Goal: Task Accomplishment & Management: Complete application form

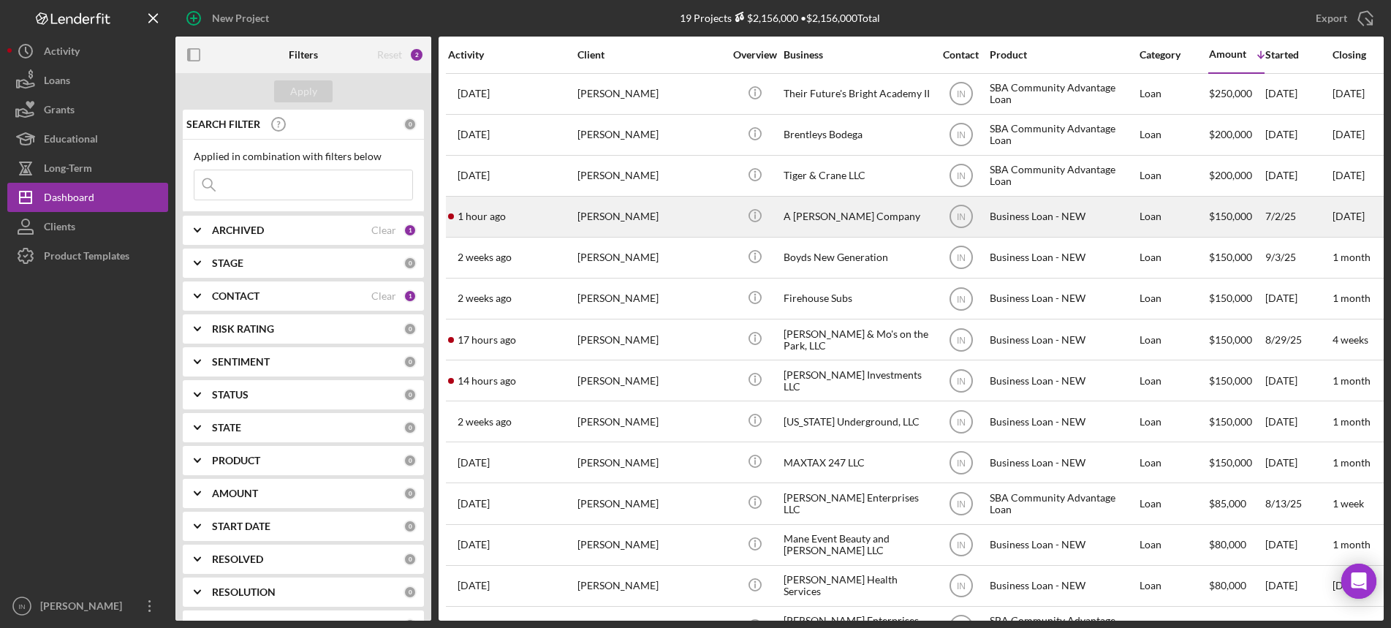
click at [627, 216] on div "[PERSON_NAME]" at bounding box center [651, 216] width 146 height 39
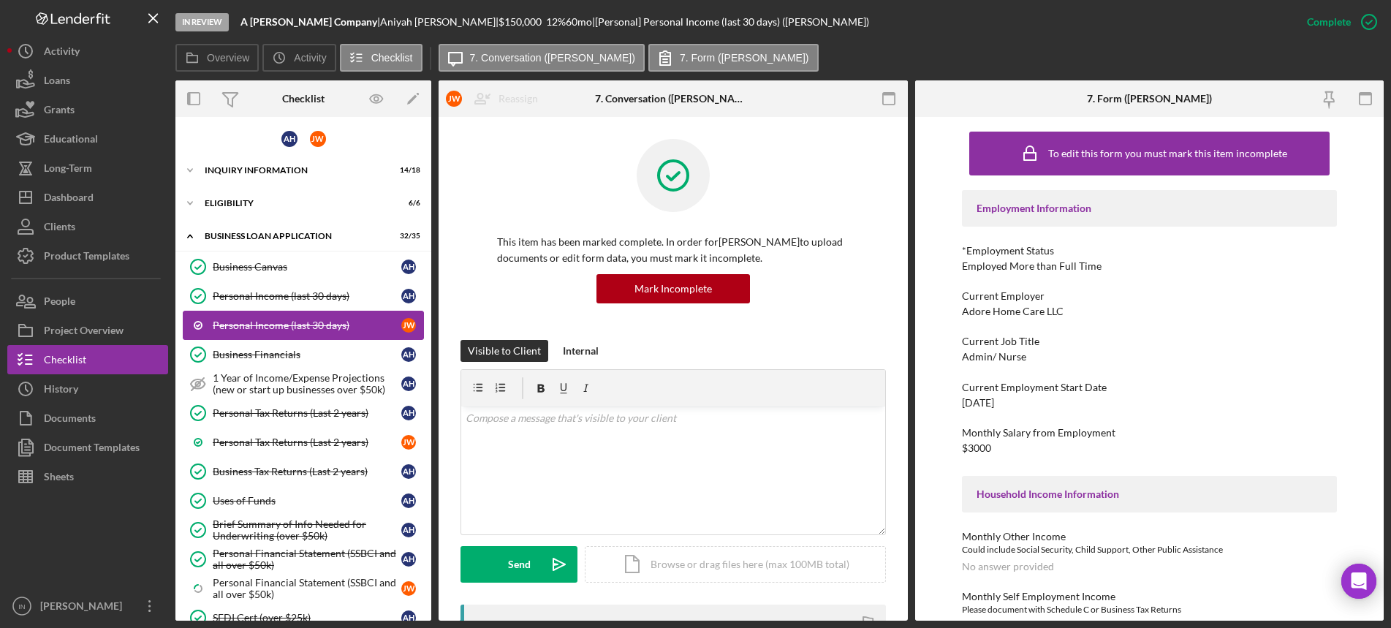
scroll to position [91, 0]
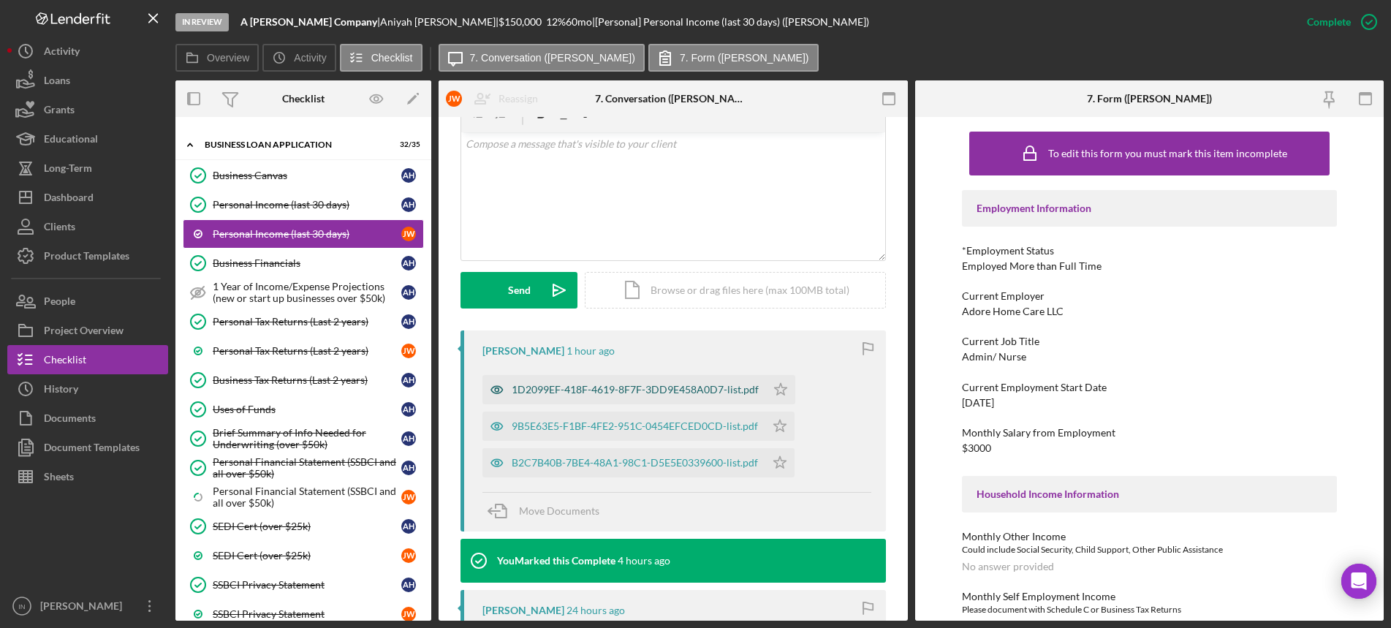
click at [629, 386] on div "1D2099EF-418F-4619-8F7F-3DD9E458A0D7-list.pdf" at bounding box center [635, 390] width 247 height 12
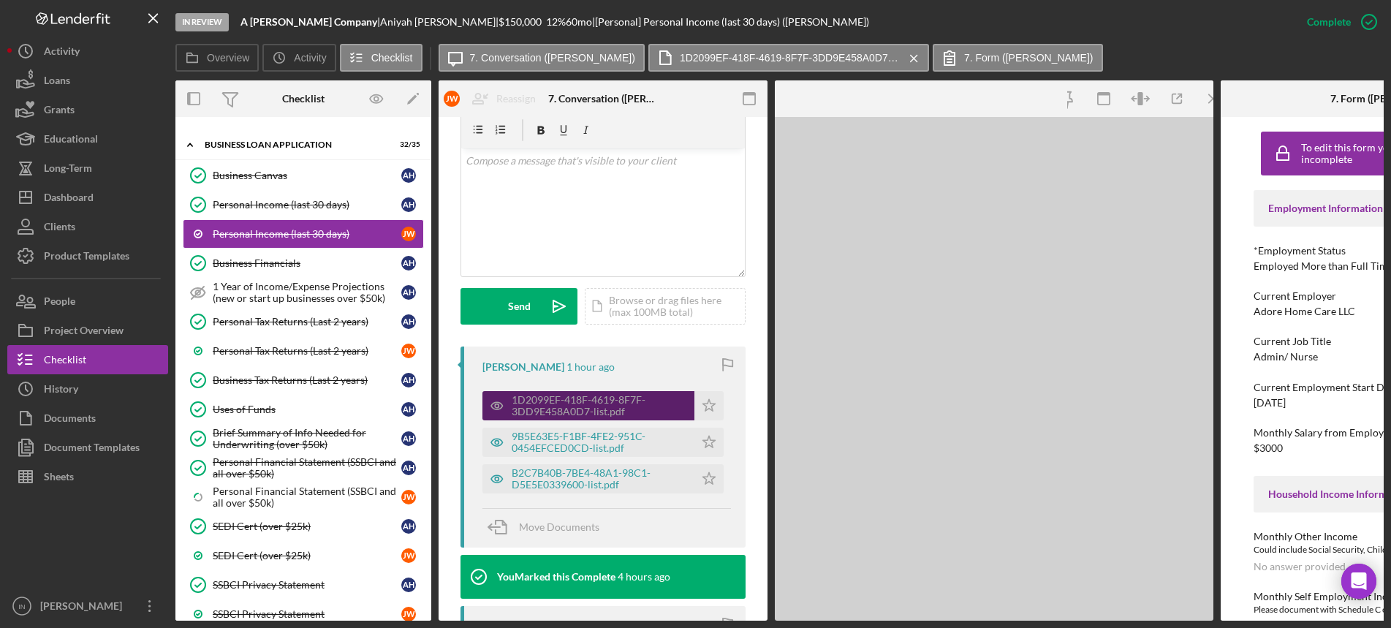
scroll to position [291, 0]
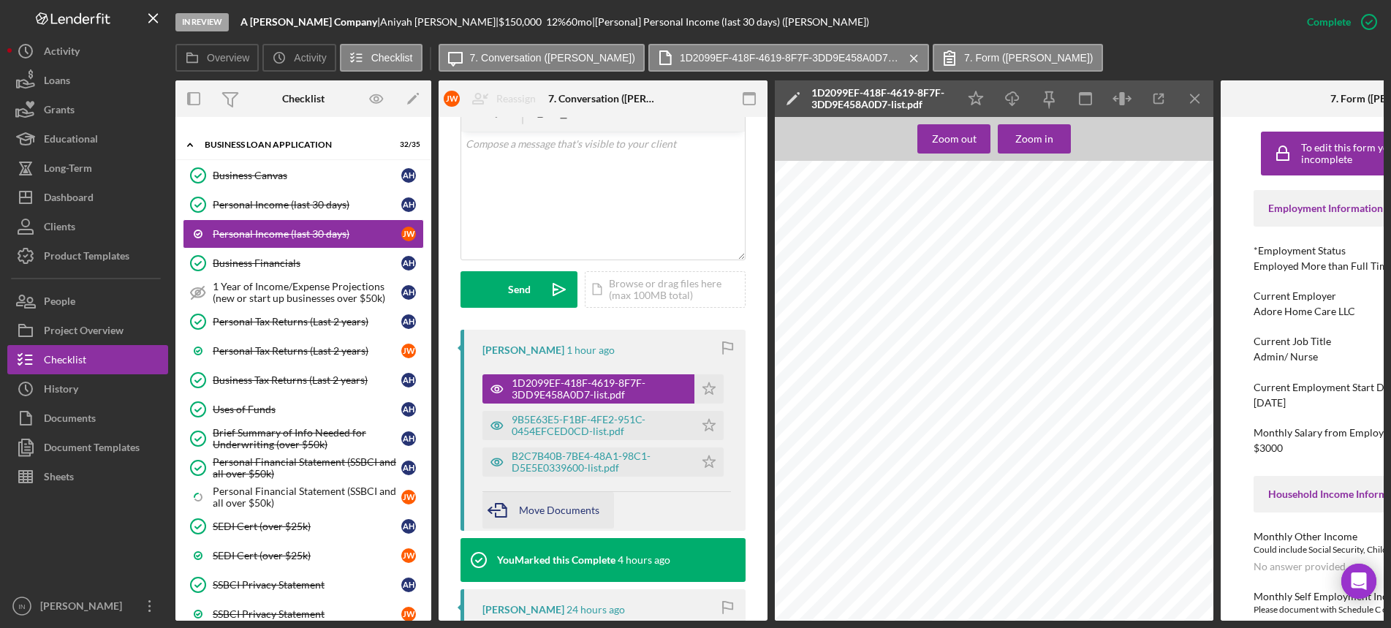
click at [570, 511] on span "Move Documents" at bounding box center [559, 510] width 80 height 12
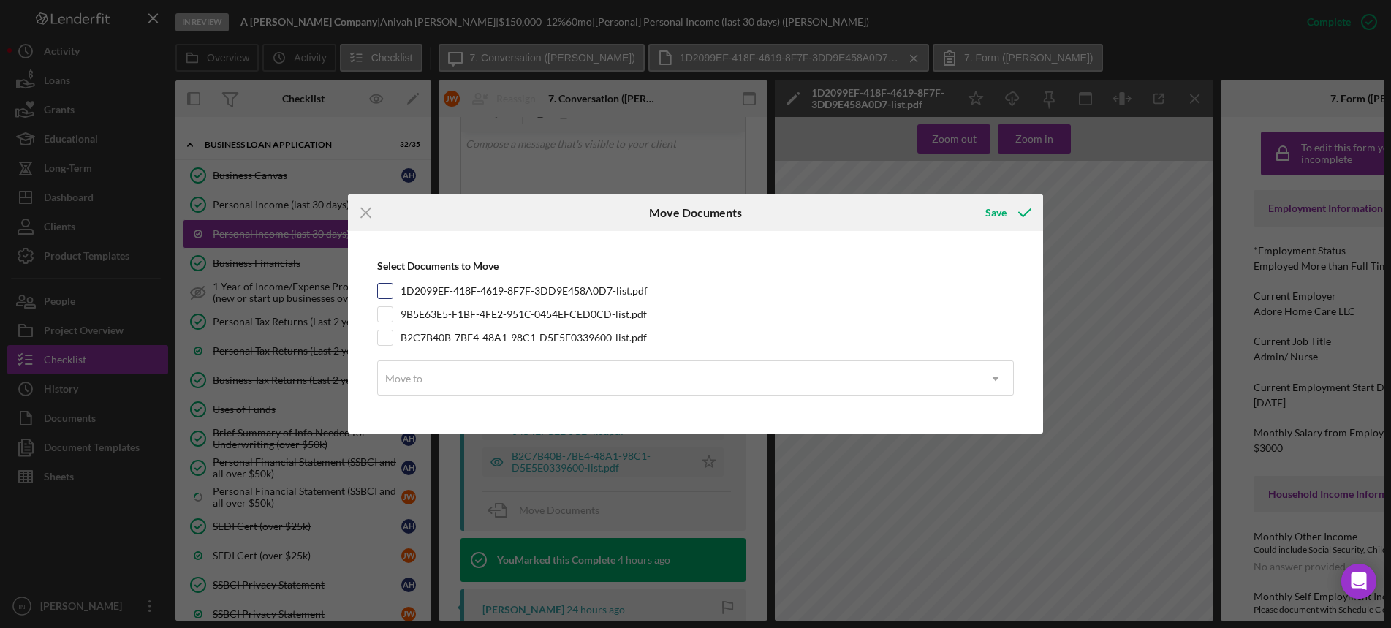
click at [382, 285] on input "1D2099EF-418F-4619-8F7F-3DD9E458A0D7-list.pdf" at bounding box center [385, 291] width 15 height 15
checkbox input "true"
click at [382, 318] on input "9B5E63E5-F1BF-4FE2-951C-0454EFCED0CD-list.pdf" at bounding box center [385, 314] width 15 height 15
checkbox input "true"
click at [384, 335] on input "B2C7B40B-7BE4-48A1-98C1-D5E5E0339600-list.pdf" at bounding box center [385, 337] width 15 height 15
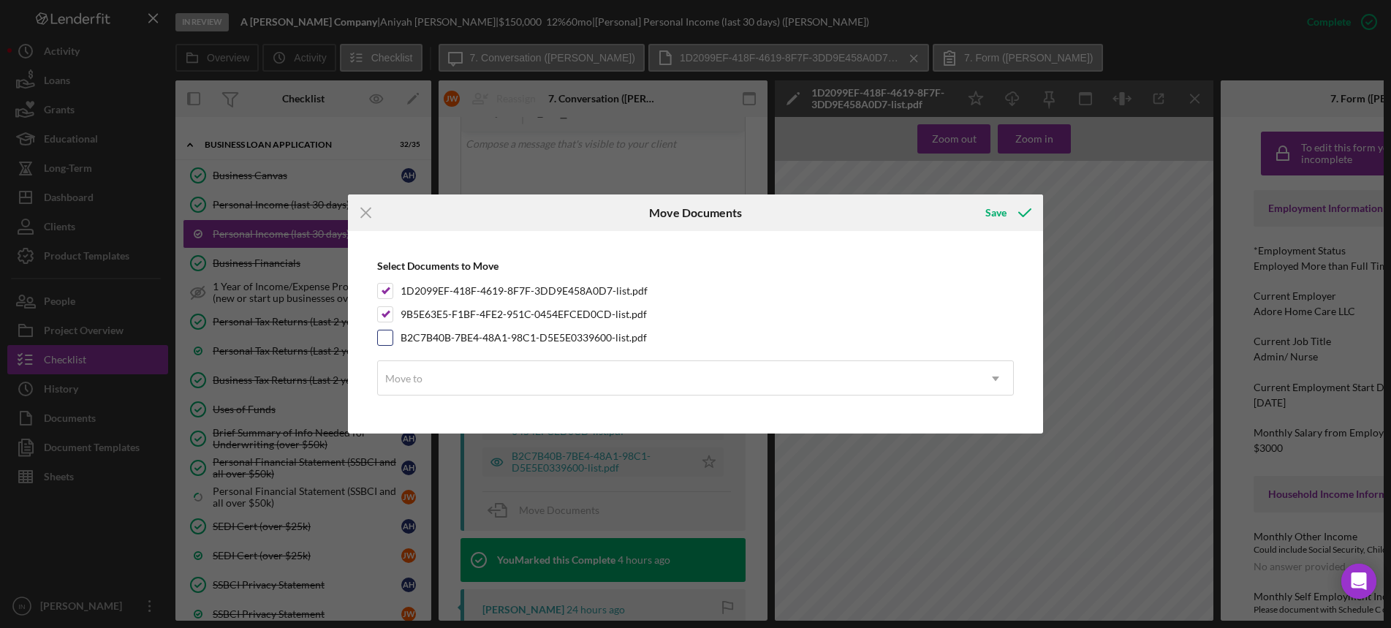
checkbox input "true"
click at [415, 375] on div "Move to" at bounding box center [403, 379] width 37 height 12
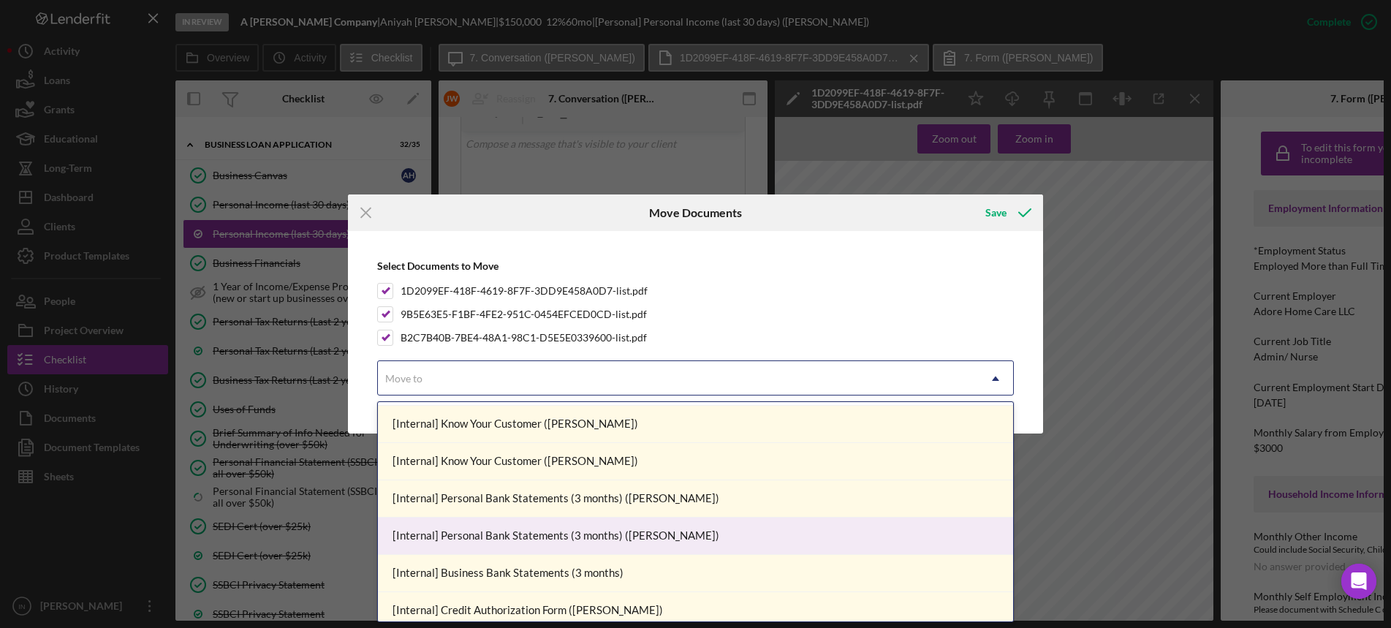
scroll to position [274, 0]
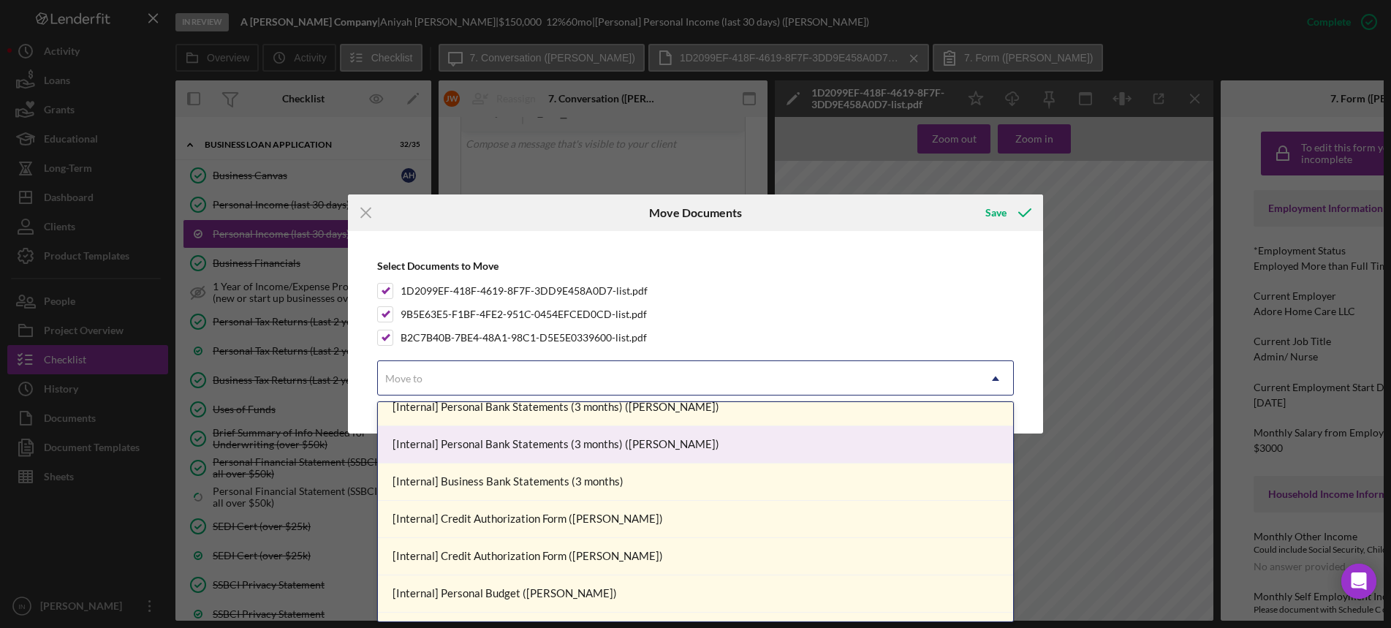
click at [504, 442] on div "[Internal] Personal Bank Statements (3 months) ([PERSON_NAME])" at bounding box center [696, 444] width 636 height 37
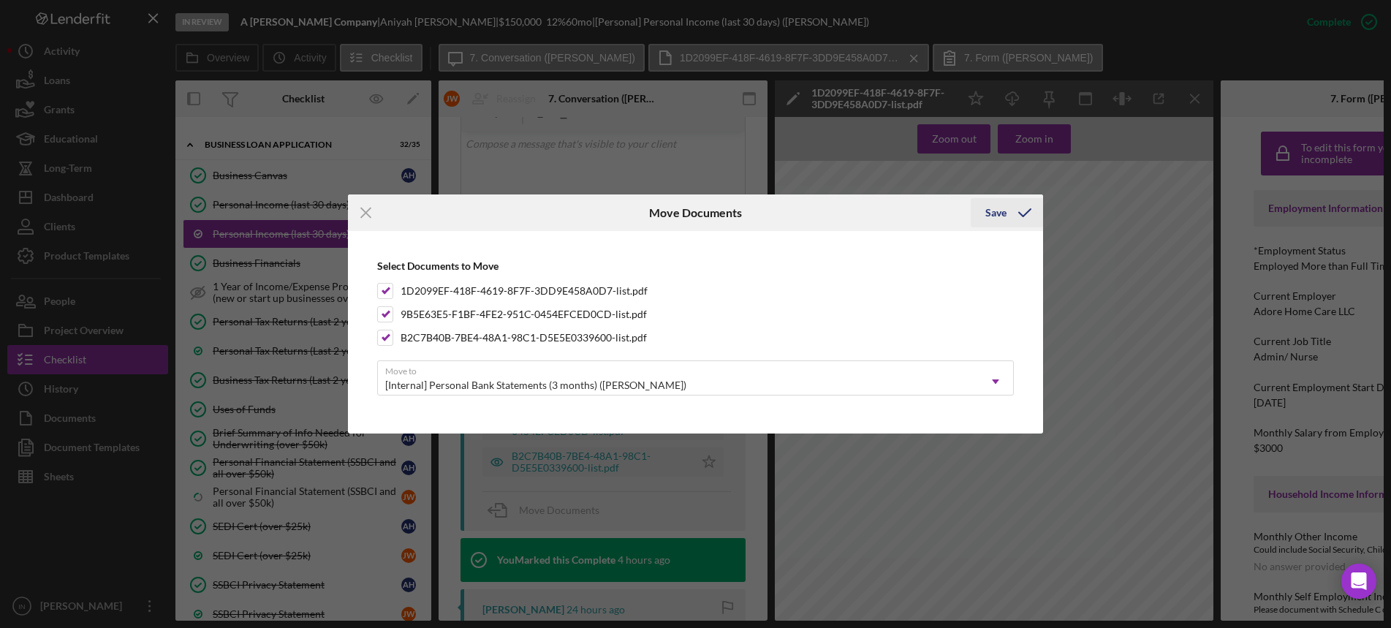
click at [1007, 205] on icon "submit" at bounding box center [1025, 212] width 37 height 37
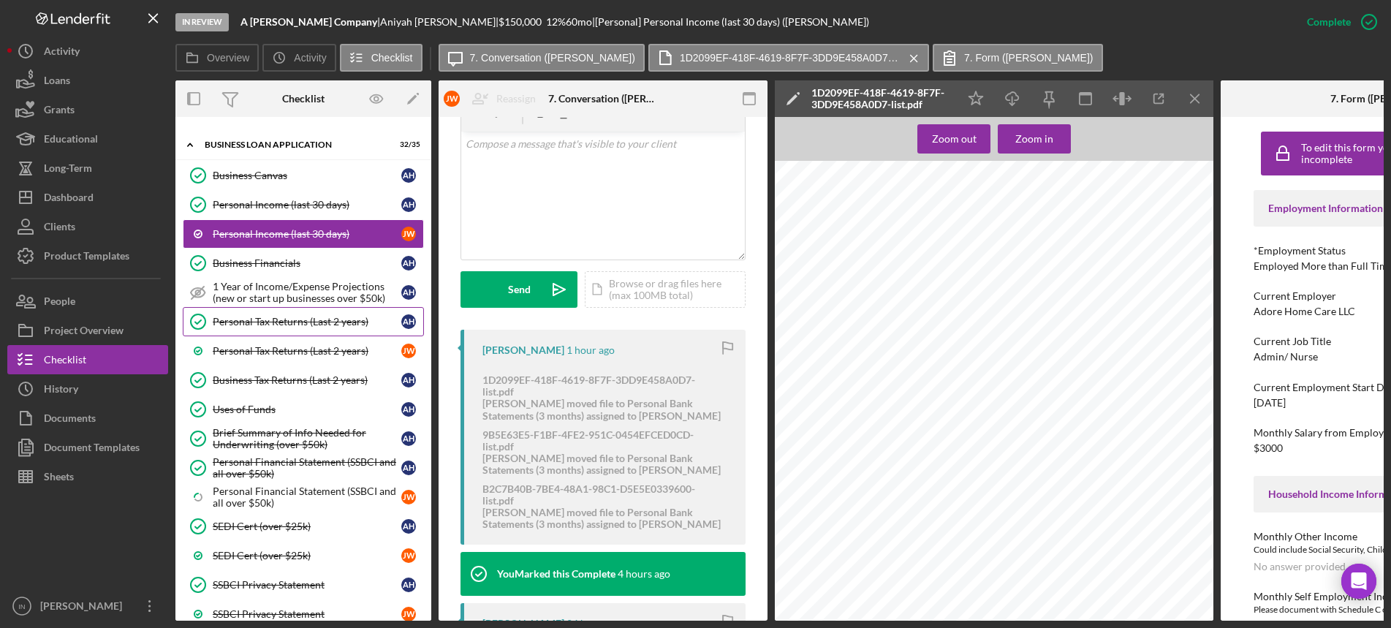
scroll to position [0, 0]
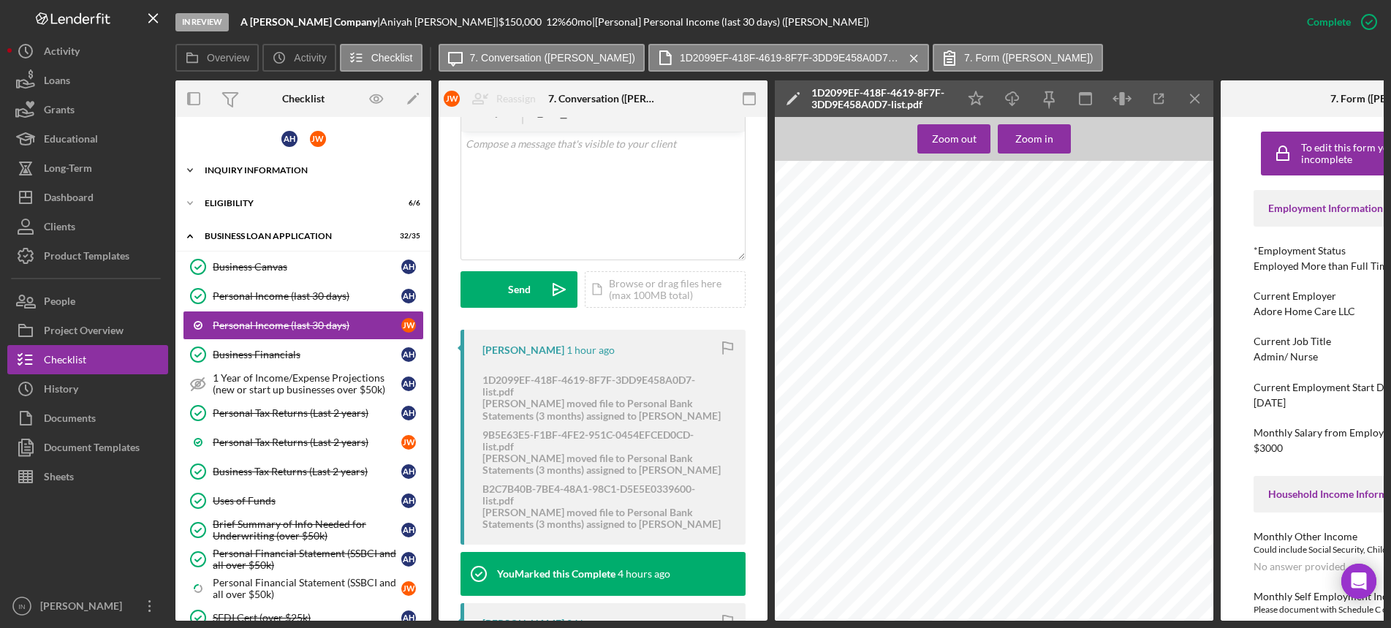
click at [282, 168] on div "INQUIRY INFORMATION" at bounding box center [309, 170] width 208 height 9
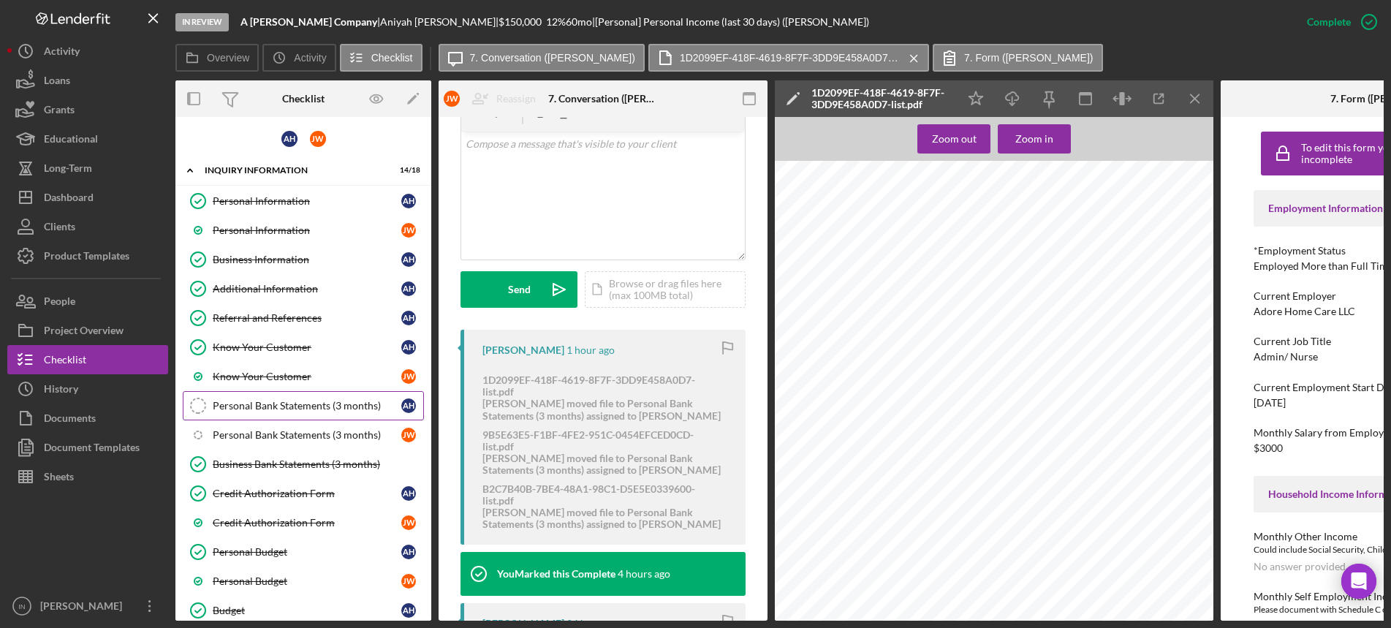
click at [292, 415] on link "Personal Bank Statements (3 months) Personal Bank Statements (3 months) A H" at bounding box center [303, 405] width 241 height 29
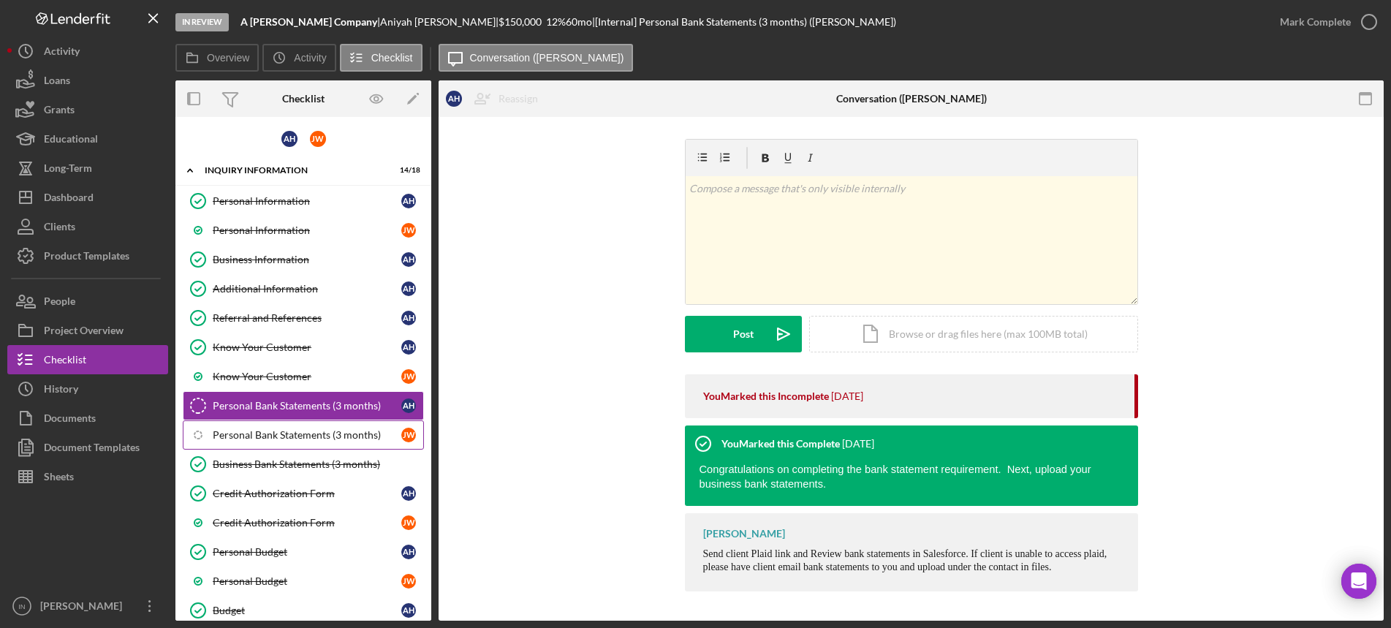
click at [292, 426] on link "Icon/Checklist Item Sub Internal Personal Bank Statements (3 months) [PERSON_NA…" at bounding box center [303, 434] width 241 height 29
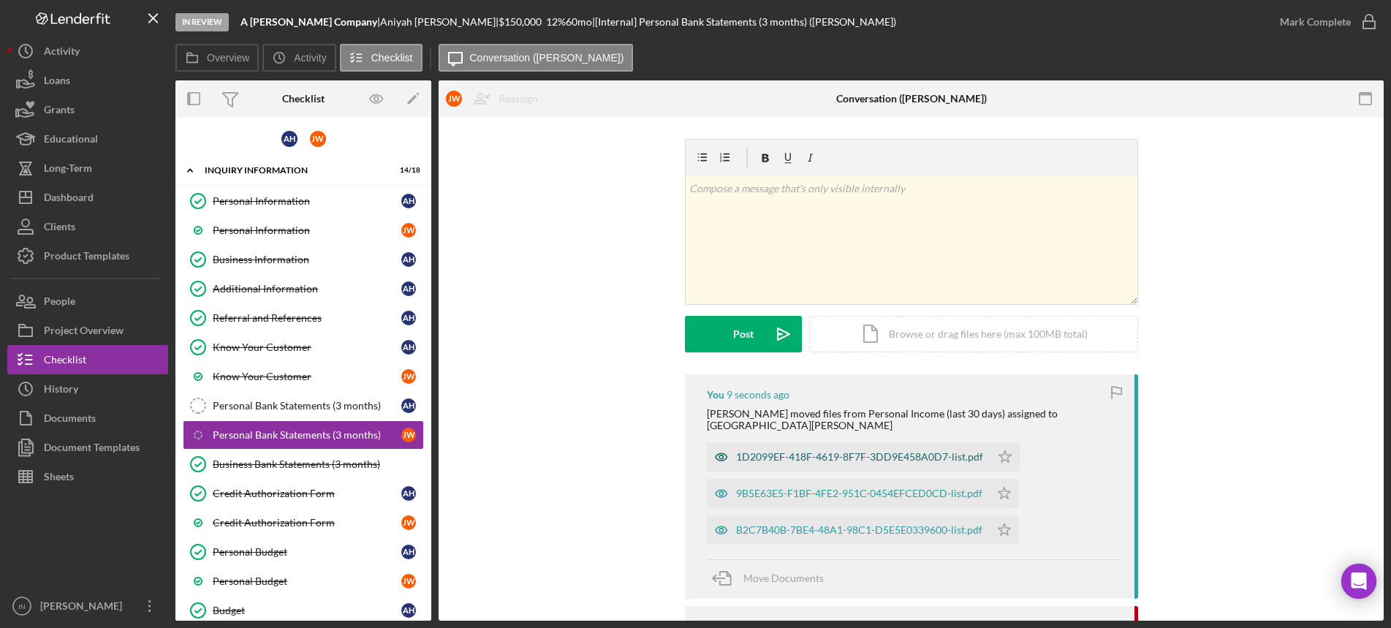
click at [828, 451] on div "1D2099EF-418F-4619-8F7F-3DD9E458A0D7-list.pdf" at bounding box center [859, 457] width 247 height 12
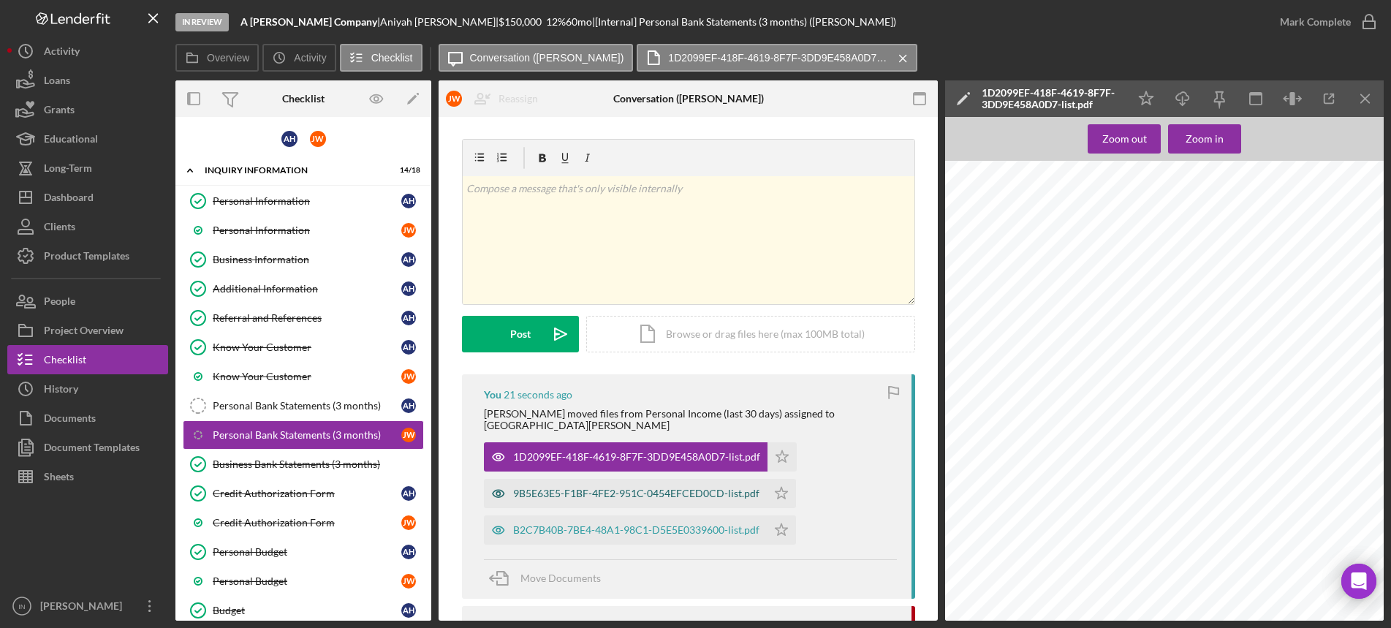
click at [568, 488] on div "9B5E63E5-F1BF-4FE2-951C-0454EFCED0CD-list.pdf" at bounding box center [636, 494] width 246 height 12
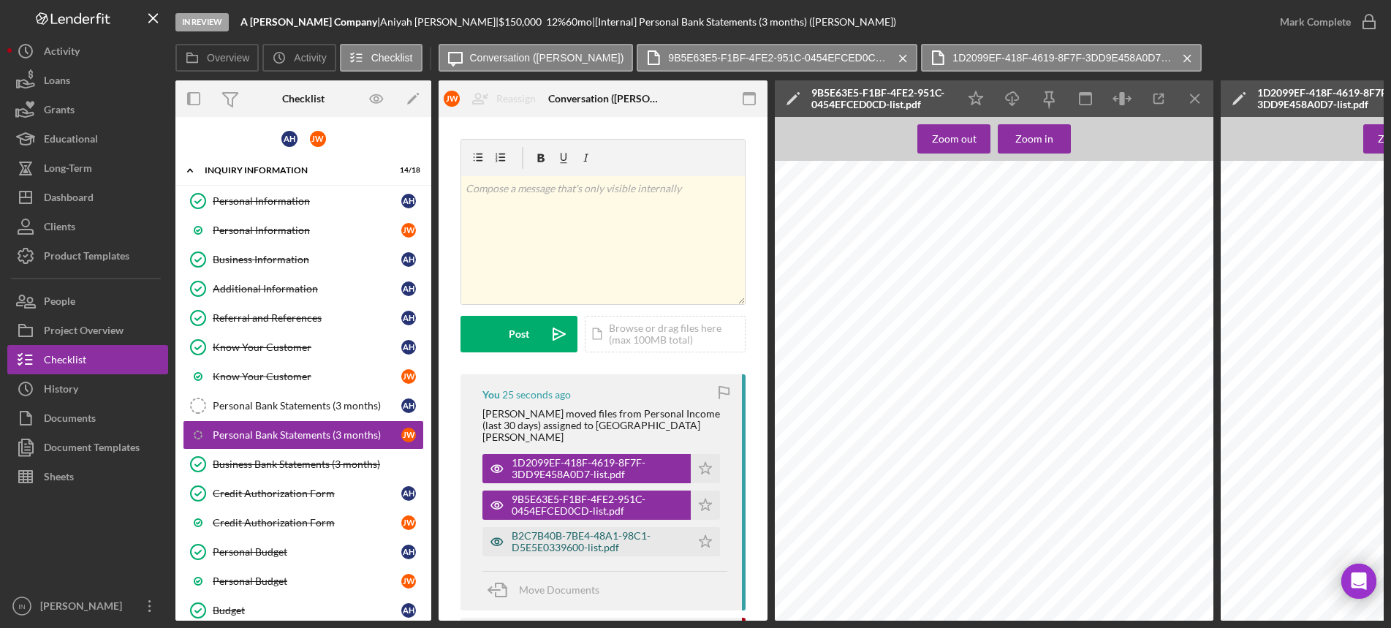
click at [600, 530] on div "B2C7B40B-7BE4-48A1-98C1-D5E5E0339600-list.pdf" at bounding box center [598, 541] width 172 height 23
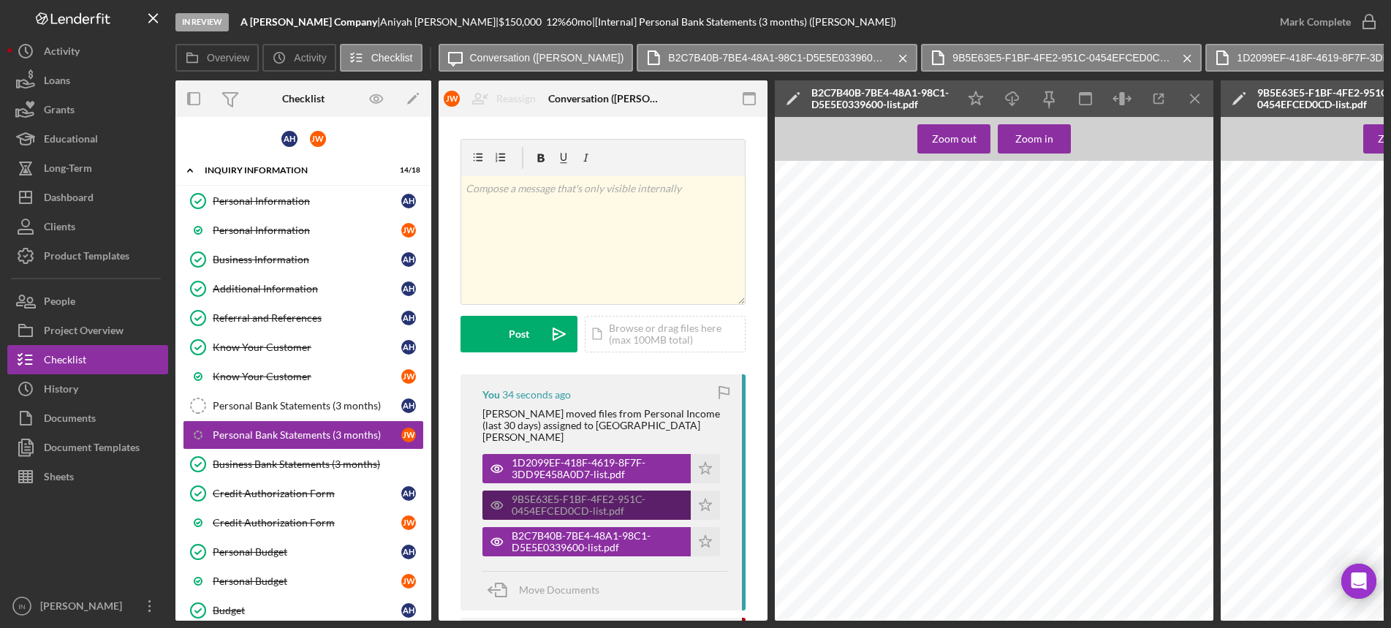
click at [586, 497] on div "9B5E63E5-F1BF-4FE2-951C-0454EFCED0CD-list.pdf" at bounding box center [598, 504] width 172 height 23
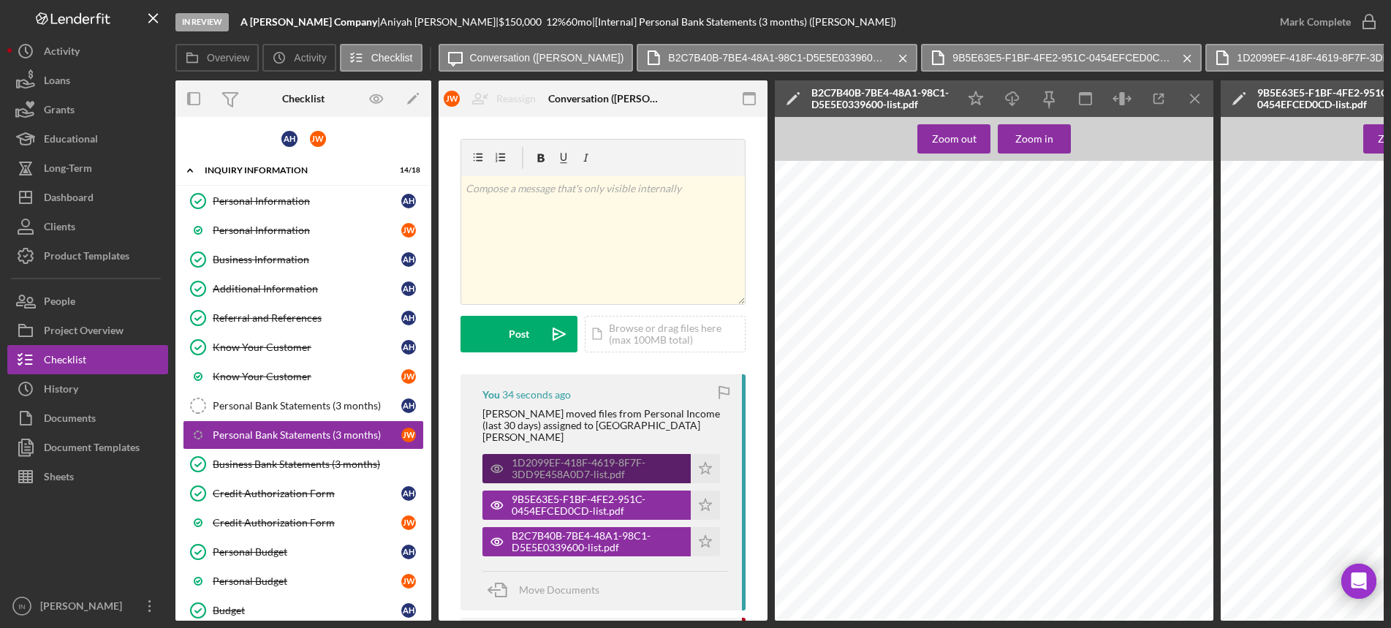
click at [616, 457] on div "1D2099EF-418F-4619-8F7F-3DD9E458A0D7-list.pdf" at bounding box center [598, 468] width 172 height 23
click at [1195, 102] on icon "Icon/Menu Close" at bounding box center [1195, 99] width 33 height 33
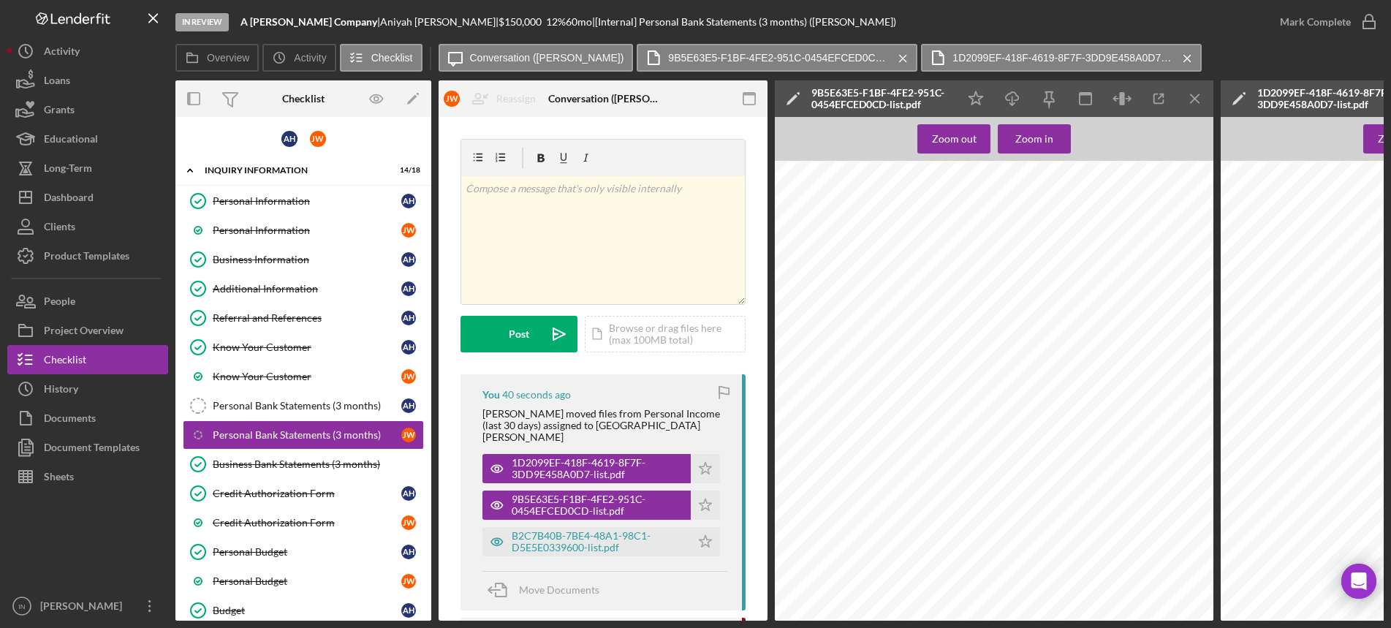
click at [1195, 102] on icon "Icon/Menu Close" at bounding box center [1195, 99] width 33 height 33
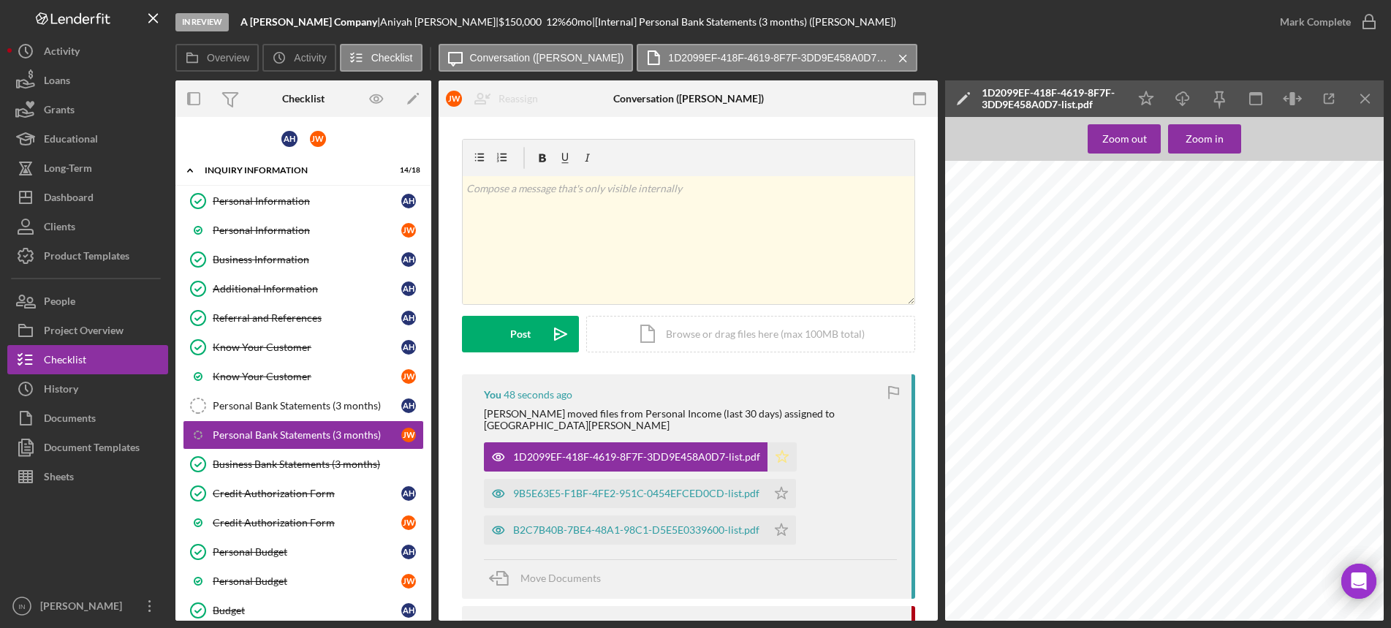
click at [782, 442] on icon "Icon/Star" at bounding box center [782, 456] width 29 height 29
click at [1344, 17] on div "Mark Complete" at bounding box center [1315, 21] width 71 height 29
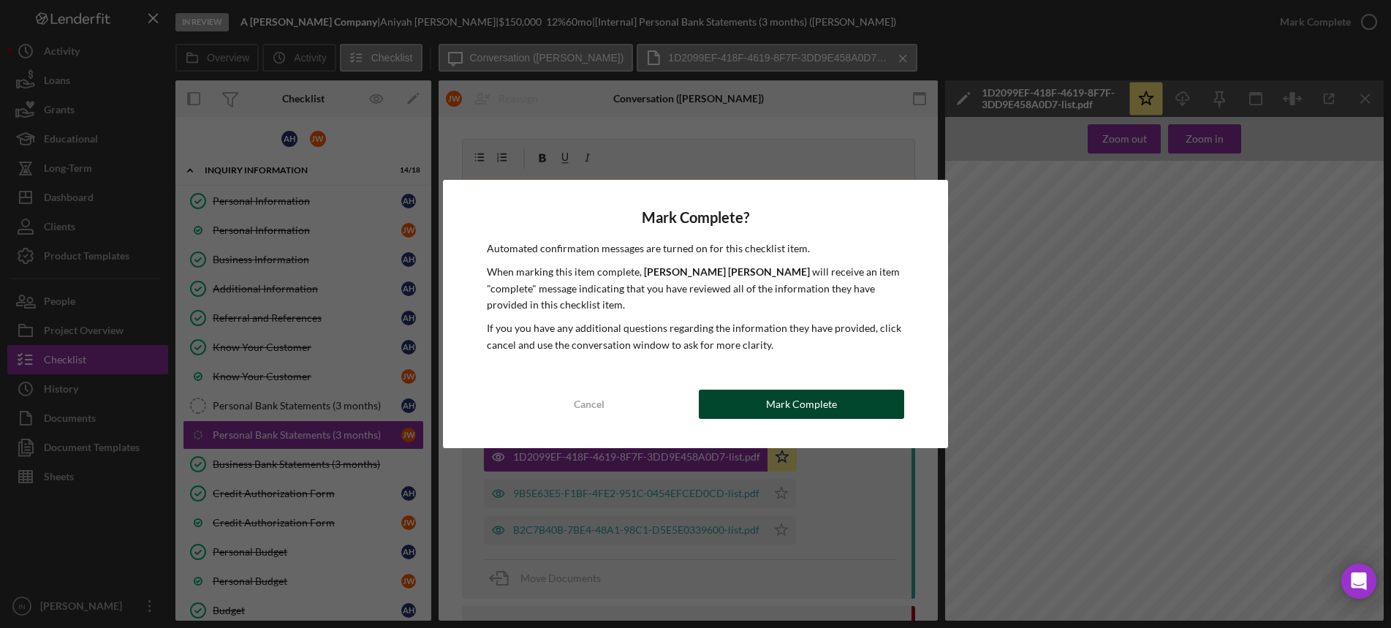
click at [773, 407] on div "Mark Complete" at bounding box center [801, 404] width 71 height 29
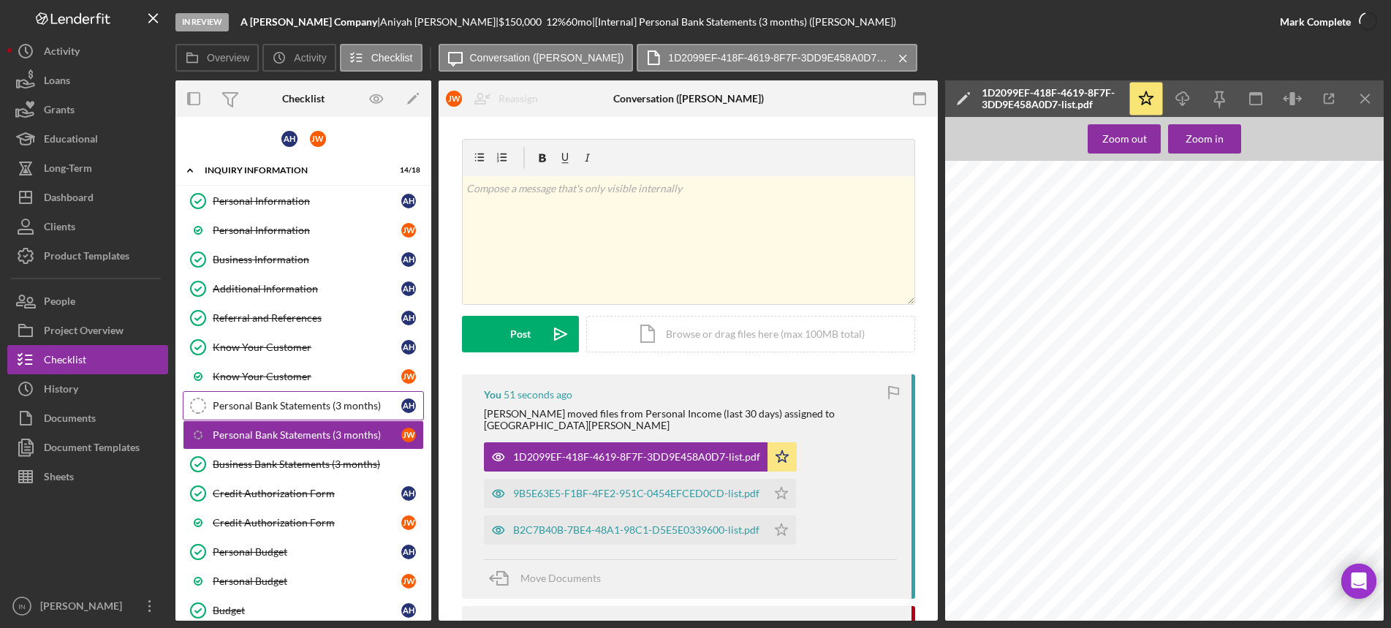
click at [295, 396] on link "Personal Bank Statements (3 months) Personal Bank Statements (3 months) A H" at bounding box center [303, 405] width 241 height 29
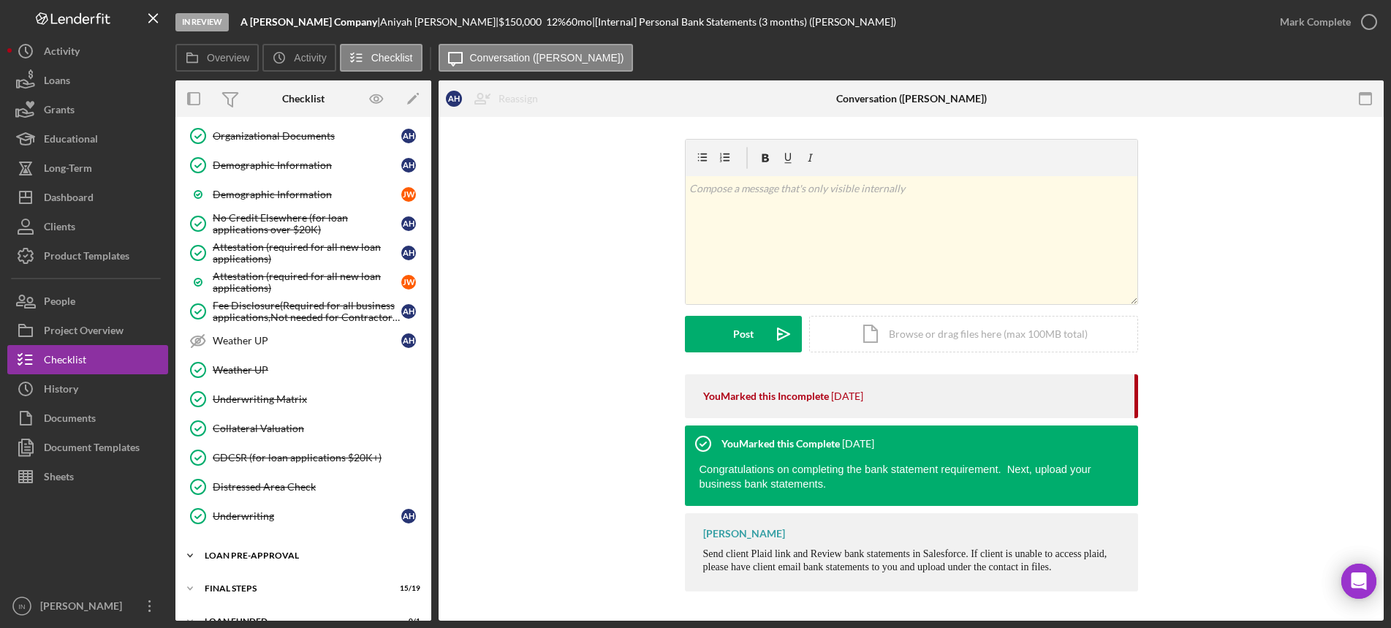
scroll to position [1303, 0]
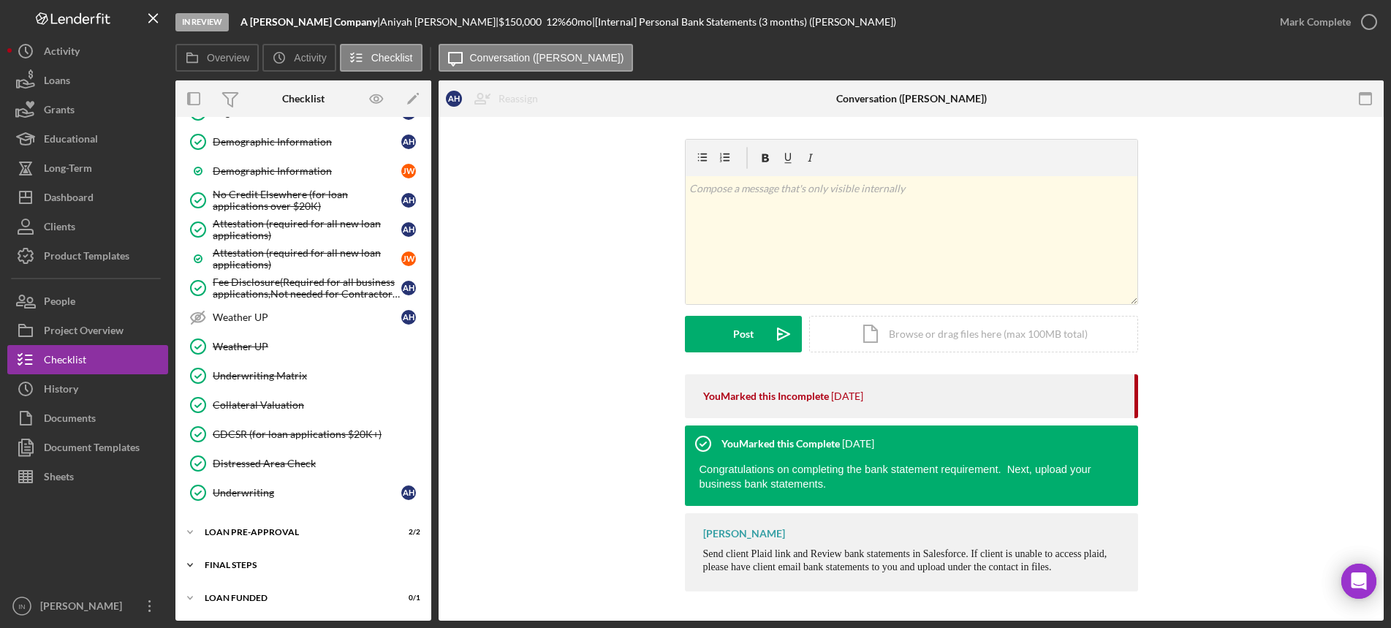
click at [240, 562] on div "FINAL STEPS" at bounding box center [309, 565] width 208 height 9
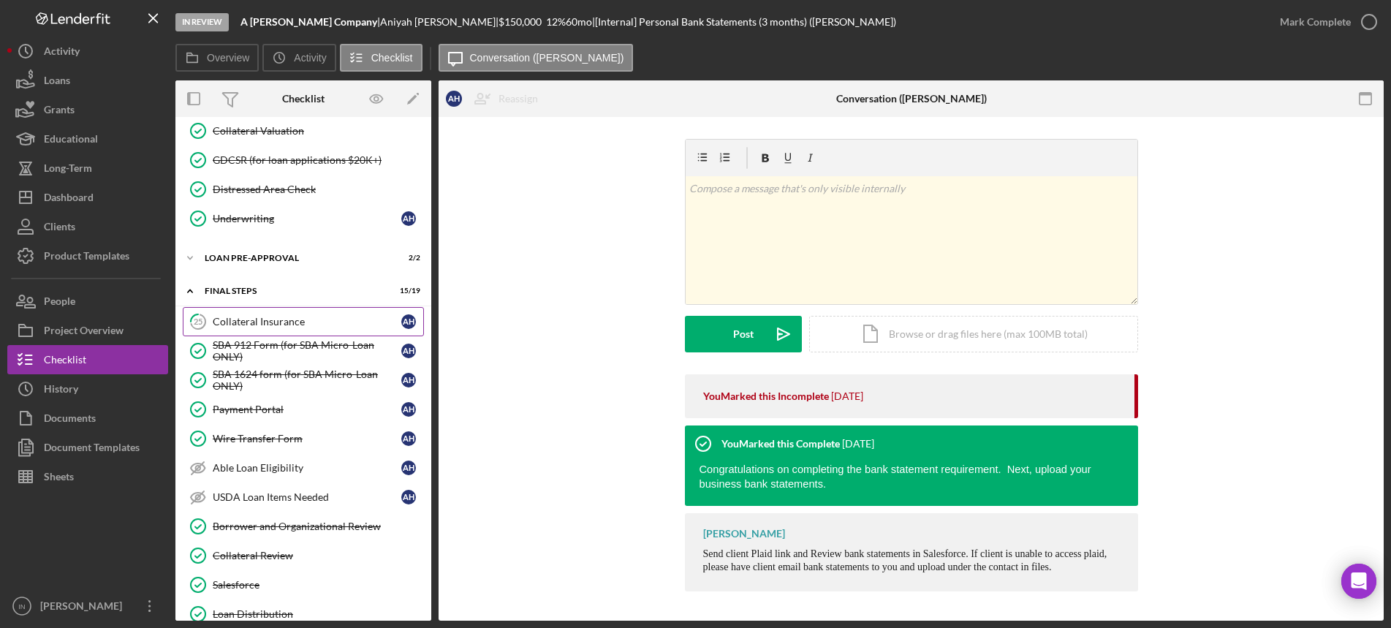
click at [268, 322] on div "Collateral Insurance" at bounding box center [307, 322] width 189 height 12
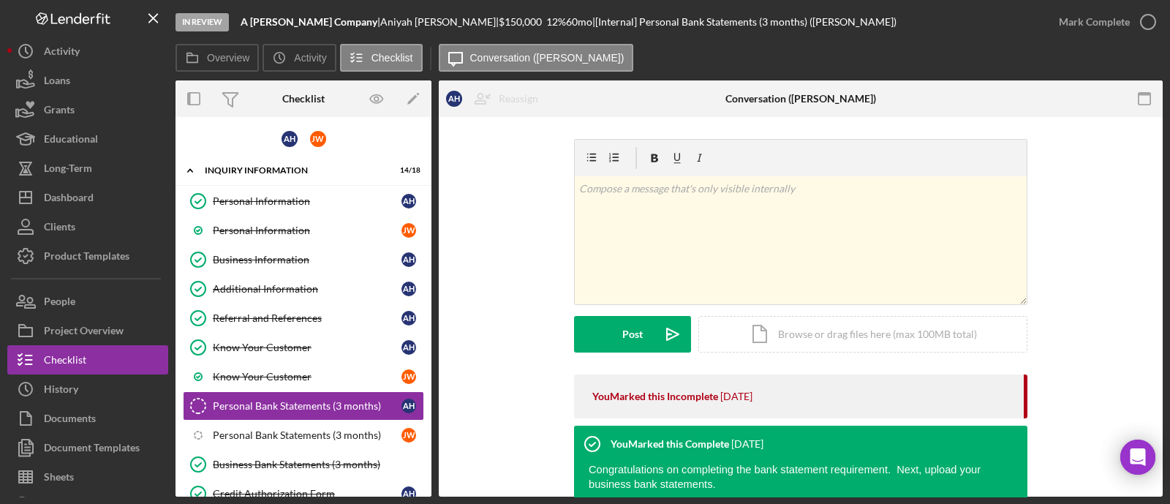
scroll to position [182, 0]
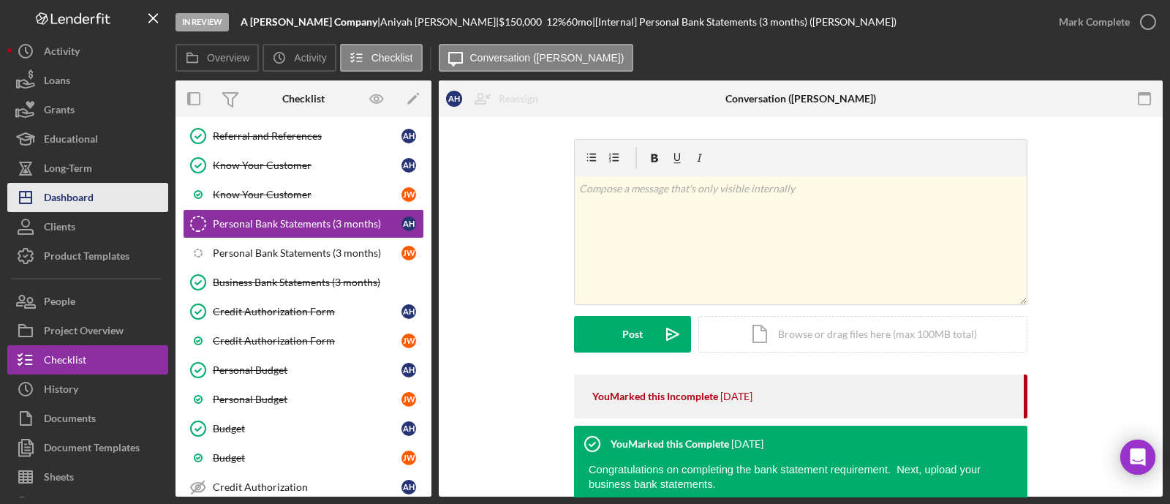
click at [77, 191] on div "Dashboard" at bounding box center [69, 199] width 50 height 33
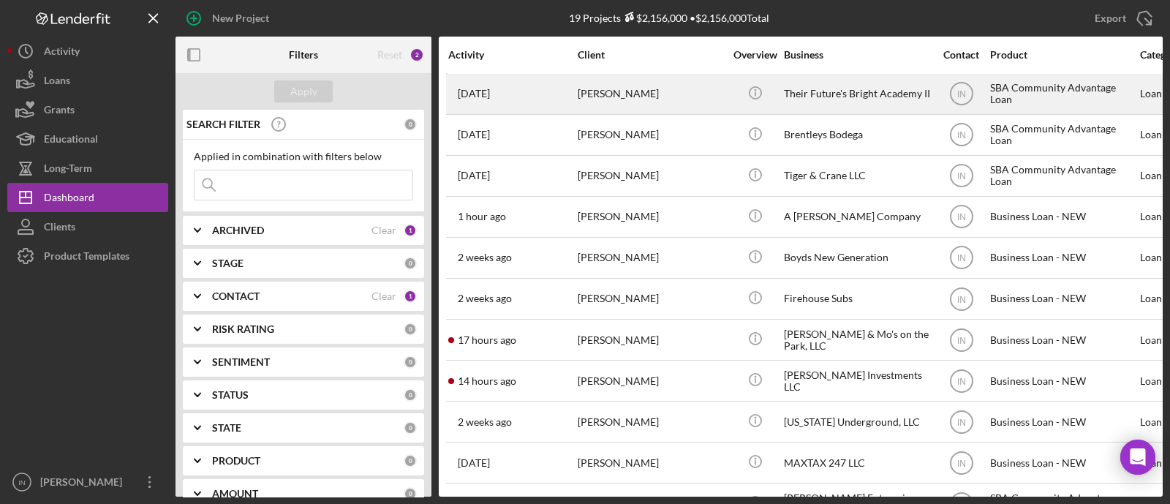
click at [657, 91] on div "[PERSON_NAME]" at bounding box center [651, 94] width 146 height 39
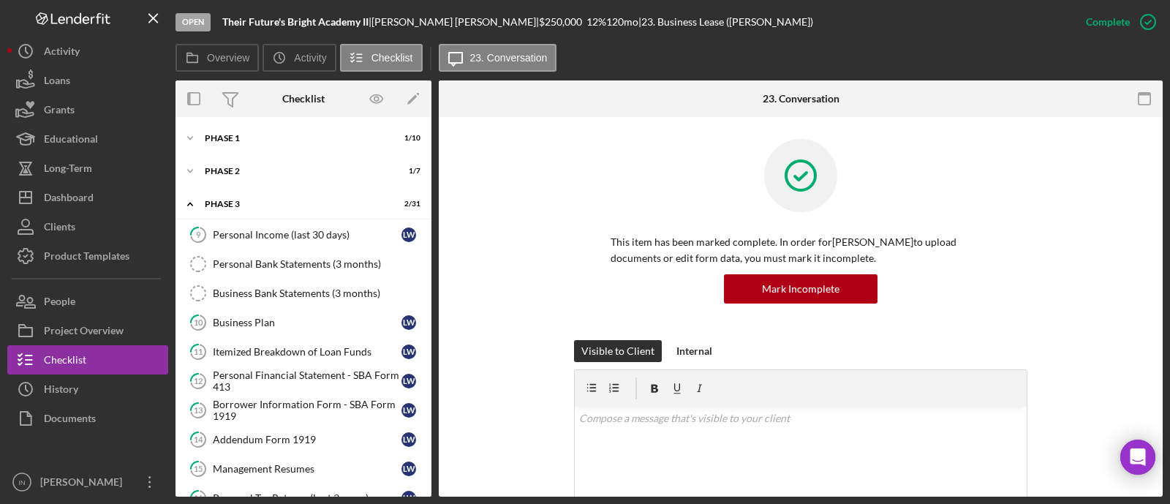
scroll to position [391, 0]
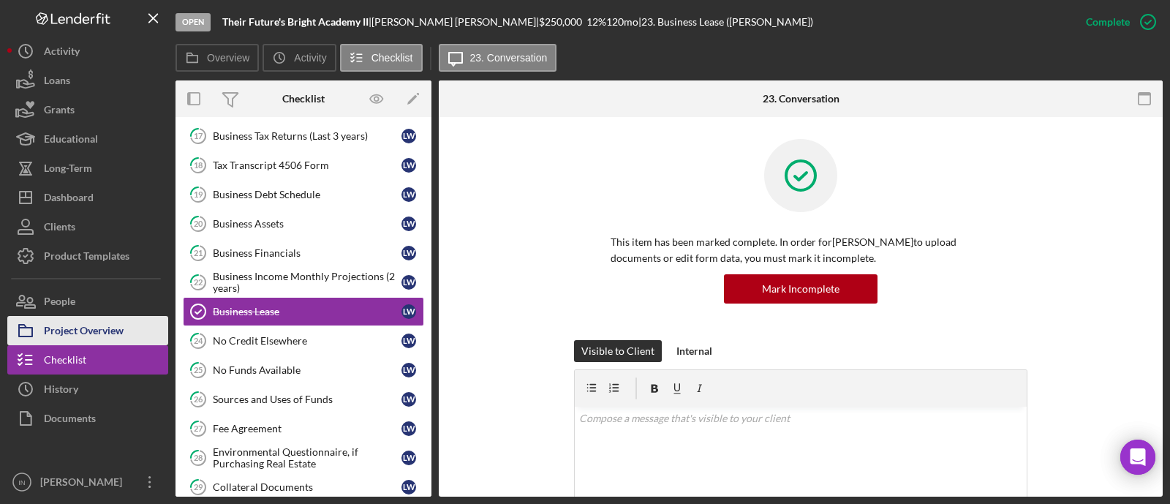
click at [108, 322] on div "Project Overview" at bounding box center [84, 332] width 80 height 33
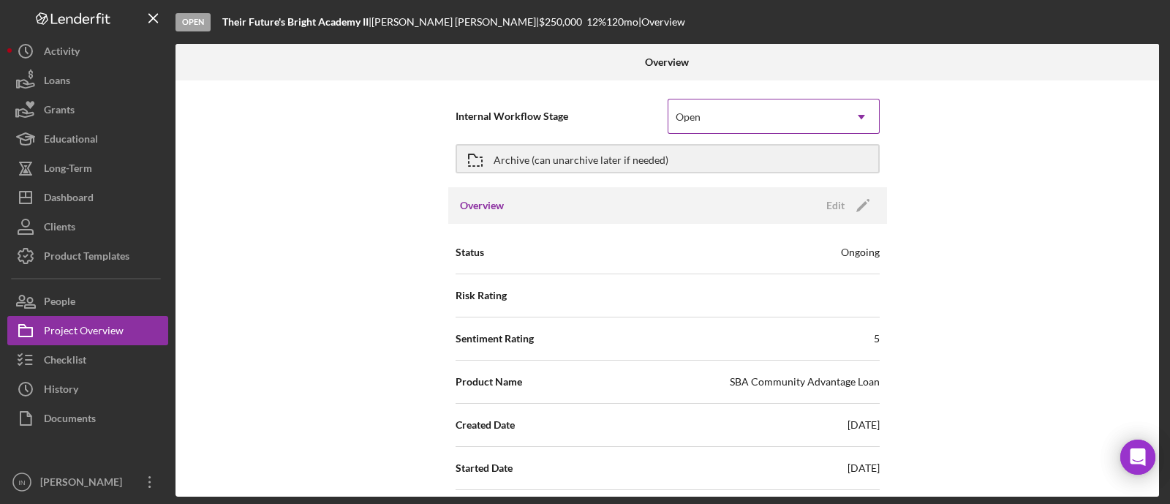
click at [717, 120] on div "Open" at bounding box center [755, 117] width 175 height 34
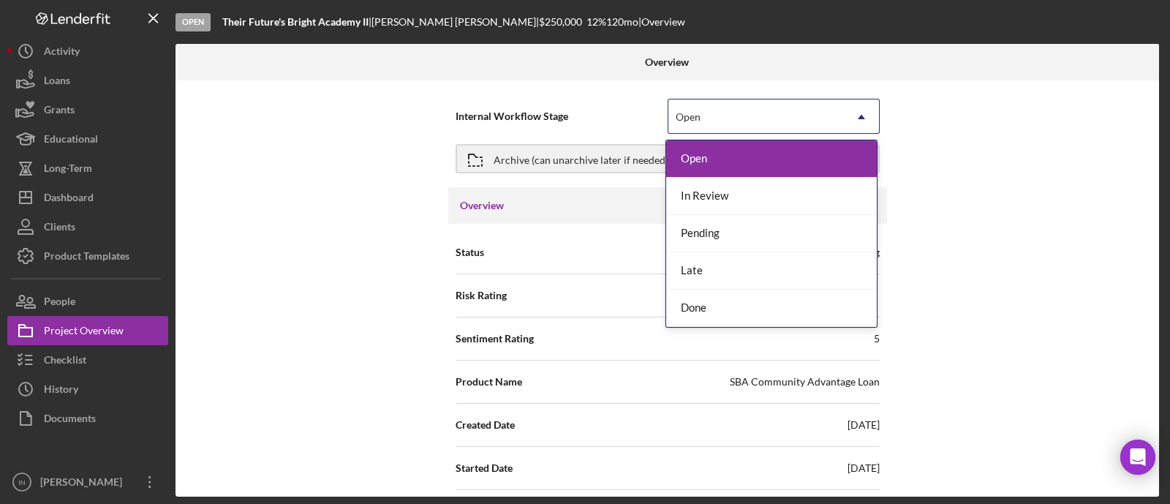
click at [717, 120] on div "Open" at bounding box center [755, 117] width 175 height 34
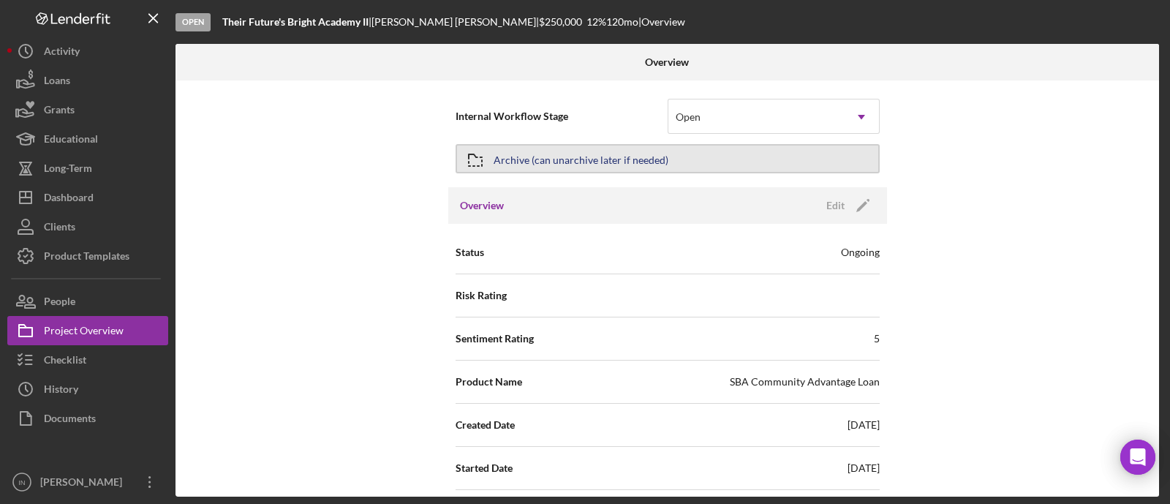
click at [515, 165] on div "Archive (can unarchive later if needed)" at bounding box center [580, 158] width 175 height 26
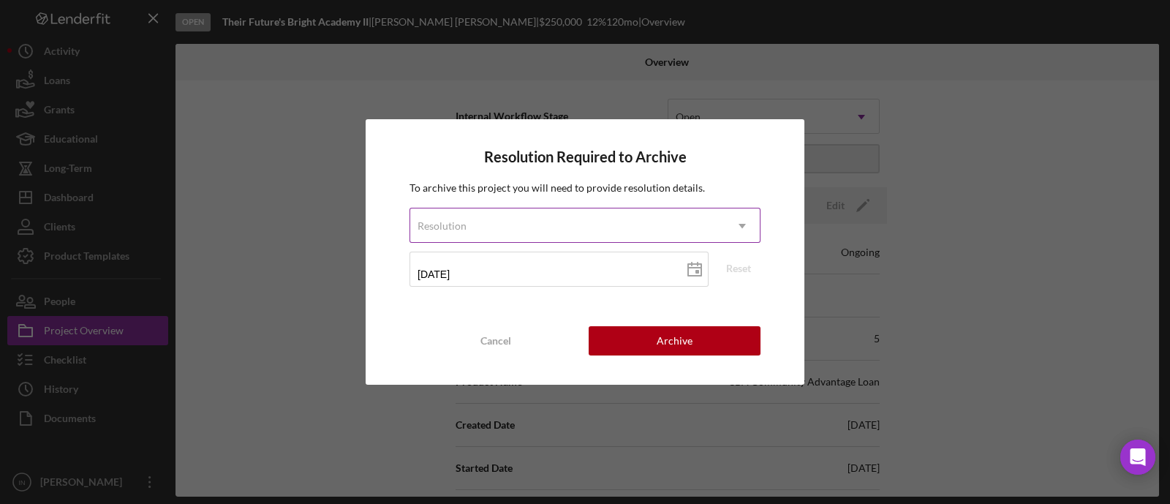
click at [551, 233] on div "Resolution" at bounding box center [567, 226] width 314 height 34
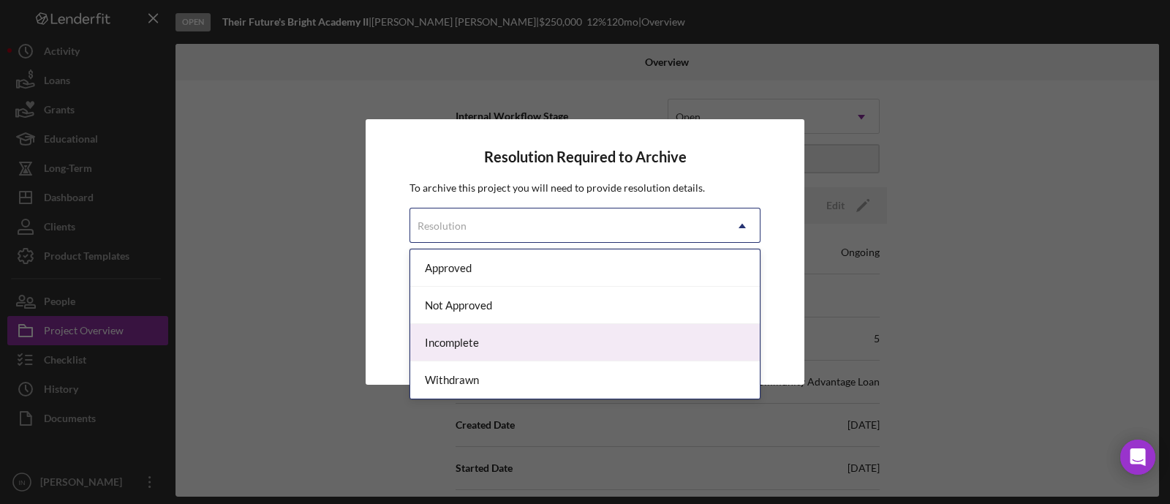
click at [490, 340] on div "Incomplete" at bounding box center [584, 342] width 349 height 37
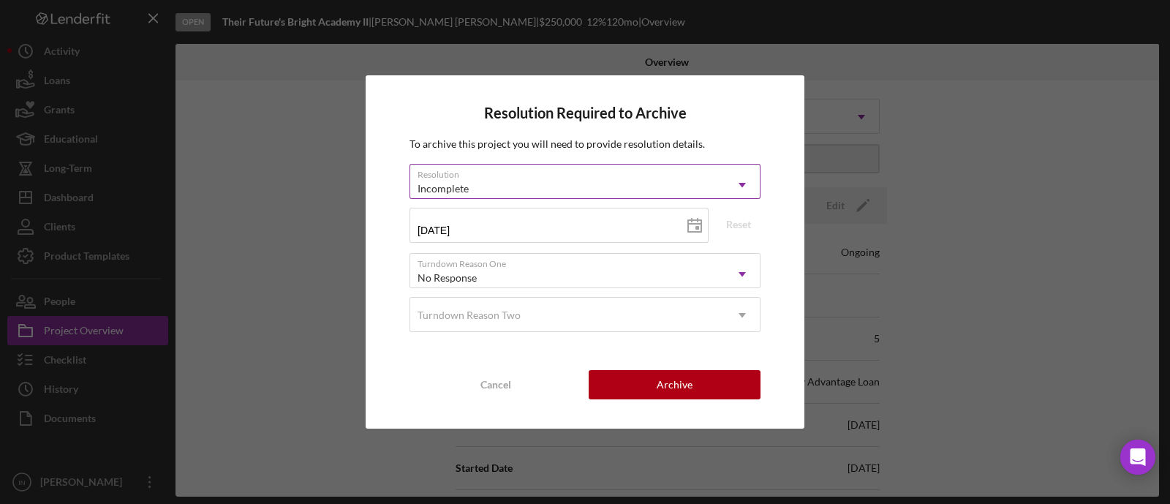
click at [529, 174] on div "Incomplete" at bounding box center [567, 189] width 314 height 34
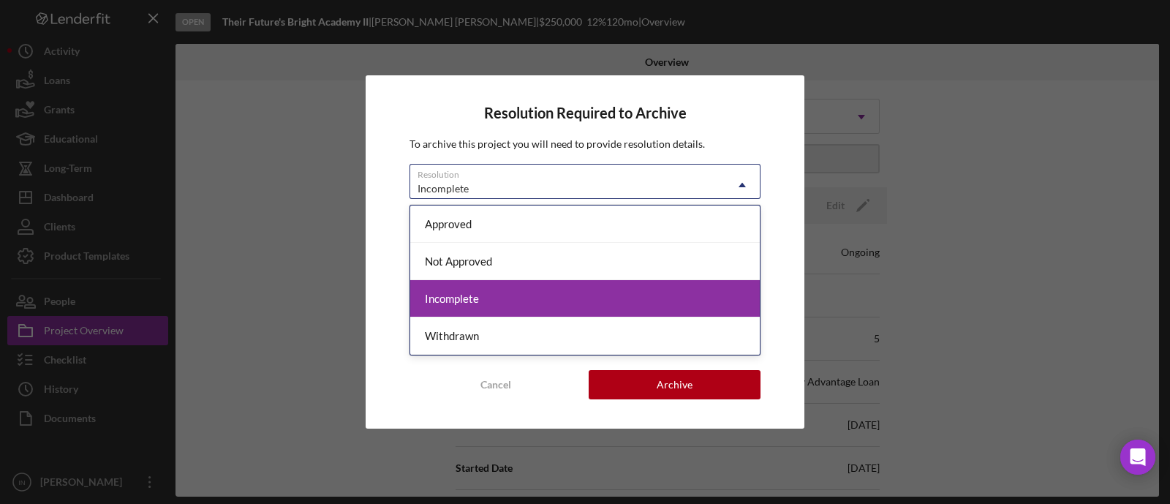
click at [469, 328] on div "Withdrawn" at bounding box center [584, 335] width 349 height 37
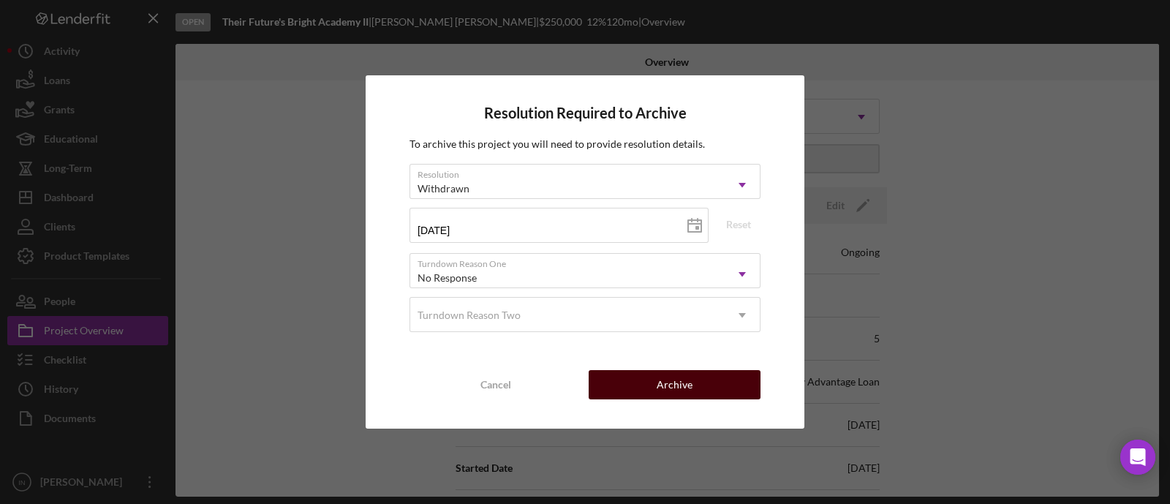
click at [654, 387] on button "Archive" at bounding box center [675, 384] width 172 height 29
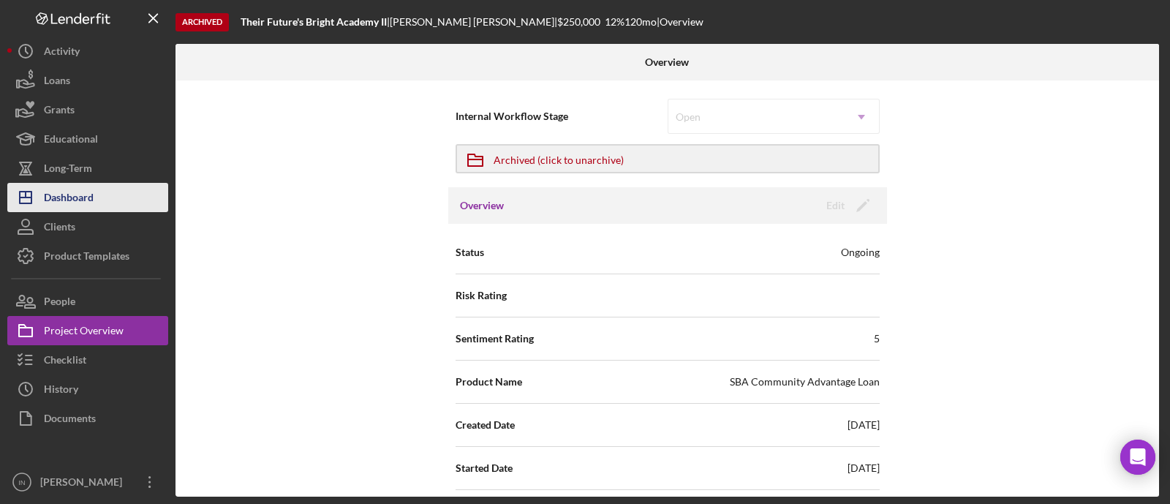
click at [77, 189] on div "Dashboard" at bounding box center [69, 199] width 50 height 33
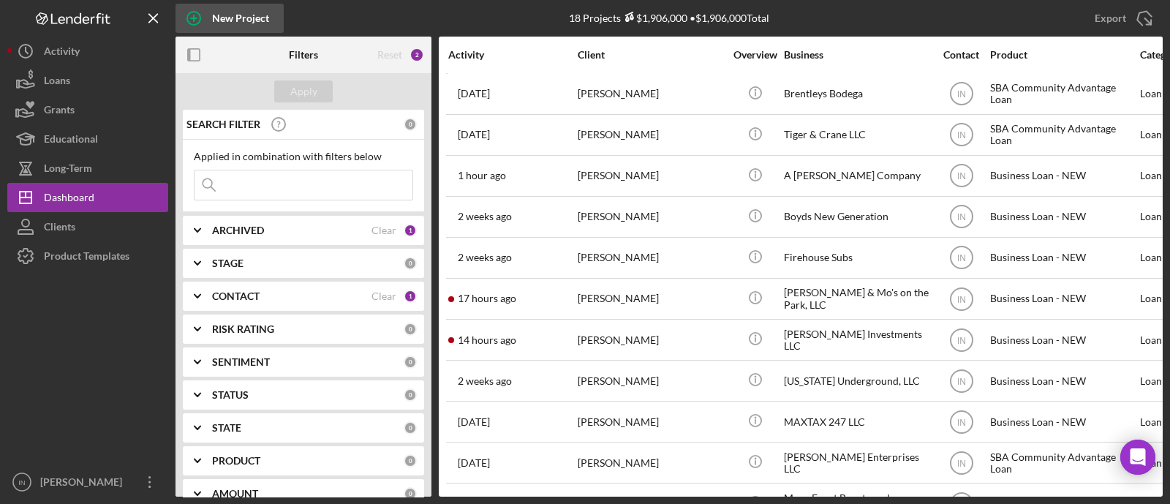
click at [227, 20] on div "New Project" at bounding box center [240, 18] width 57 height 29
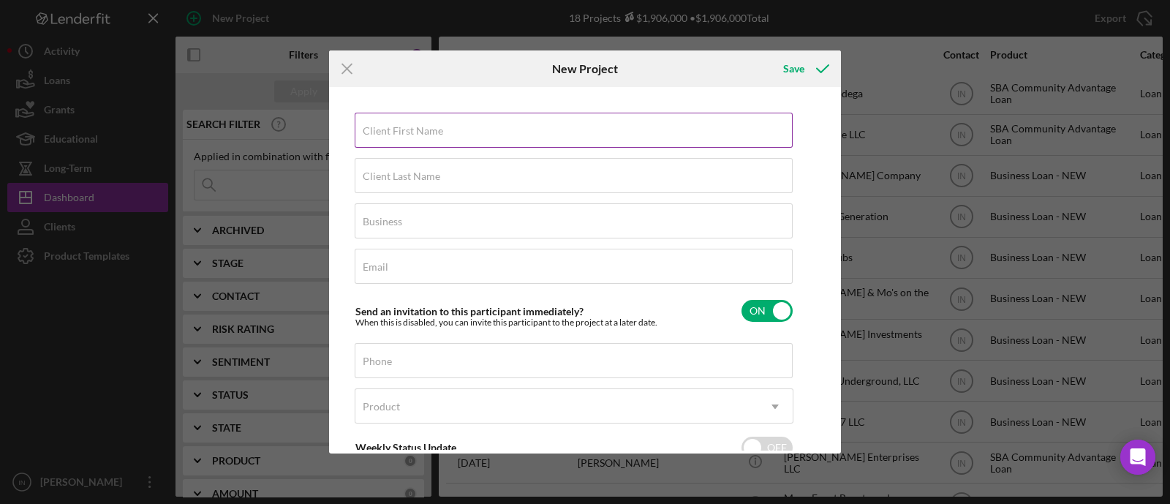
click at [466, 128] on div "Client First Name Required" at bounding box center [574, 131] width 439 height 37
type input "lucretia"
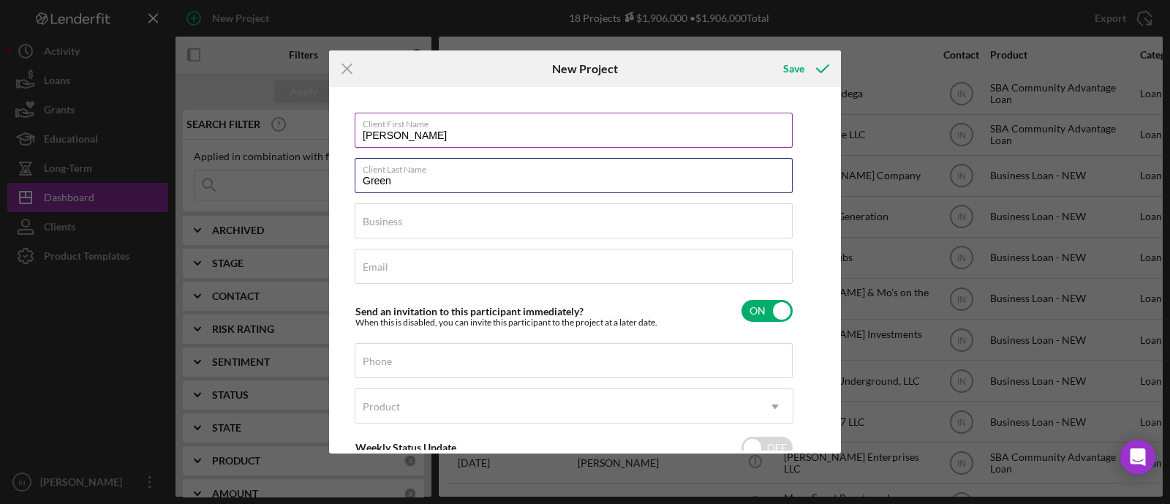
type input "Green"
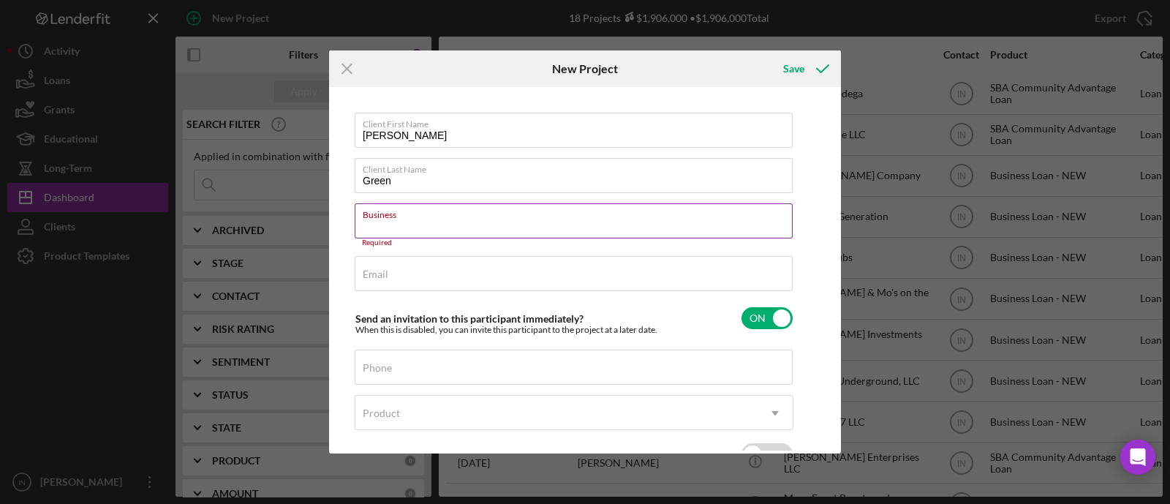
paste input "Their Future's Bright Academy II"
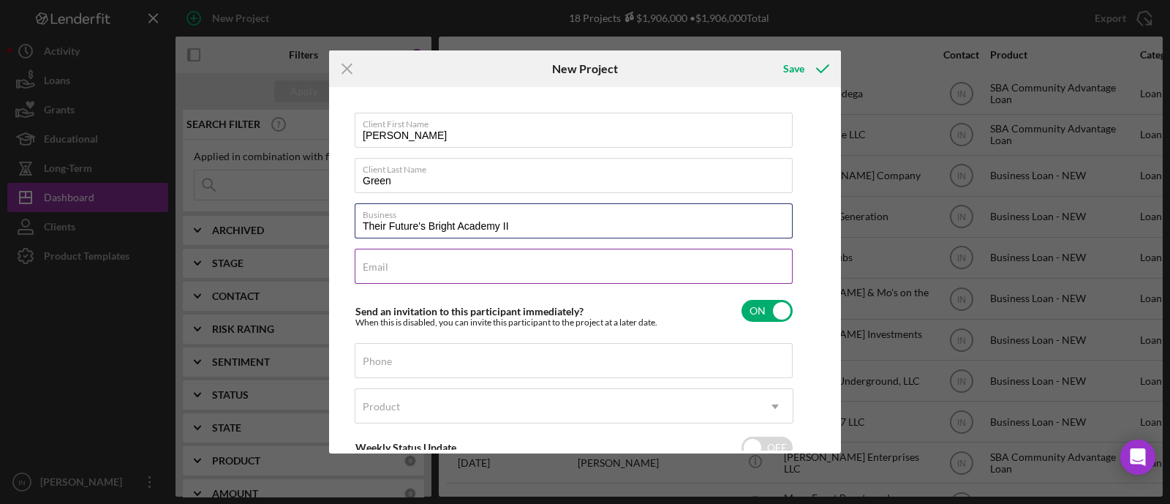
type input "Their Future's Bright Academy II"
click at [438, 254] on input "Email" at bounding box center [574, 266] width 438 height 35
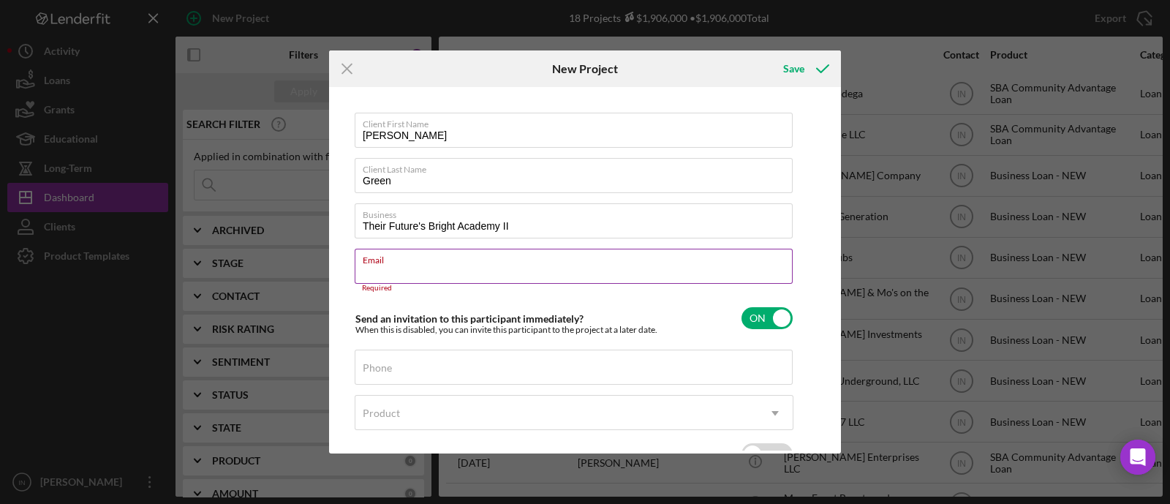
paste input "lucretialeo@gmail.com"
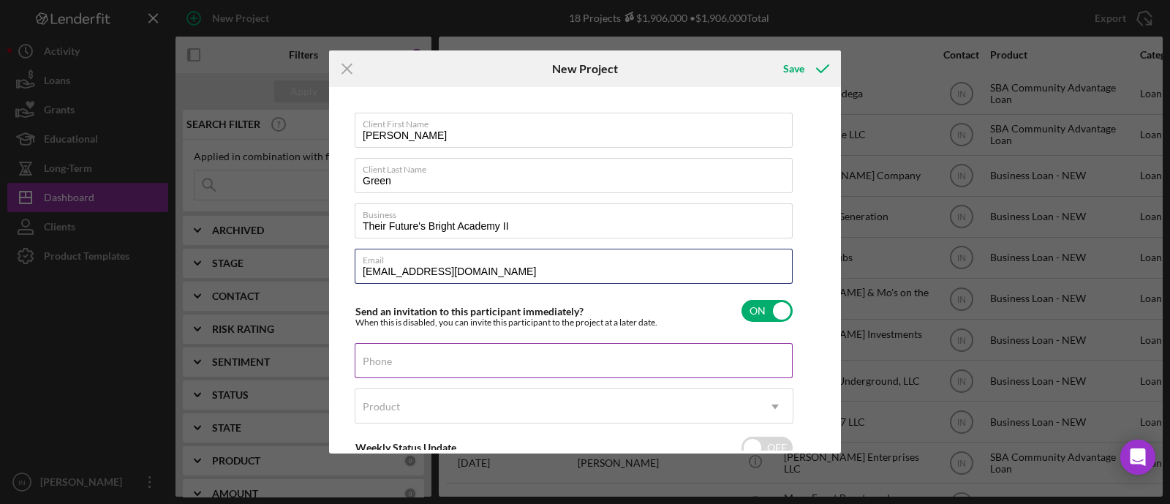
type input "lucretialeo@gmail.com"
click at [415, 361] on input "Phone" at bounding box center [574, 360] width 438 height 35
paste input "(314) 484-7353"
type input "(314) 484-7353"
click at [424, 405] on div "Product" at bounding box center [556, 407] width 402 height 34
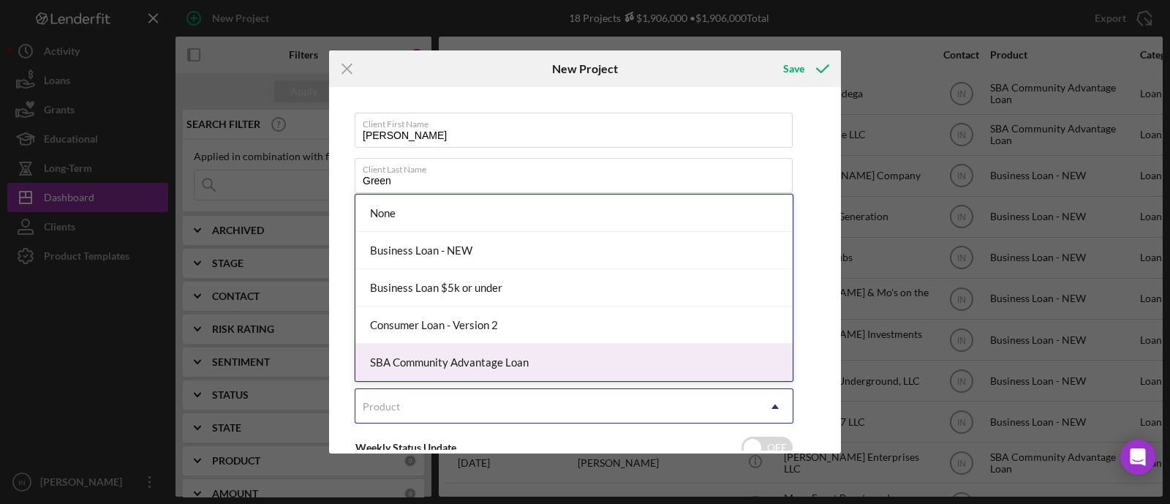
click at [428, 374] on div "SBA Community Advantage Loan" at bounding box center [573, 362] width 437 height 37
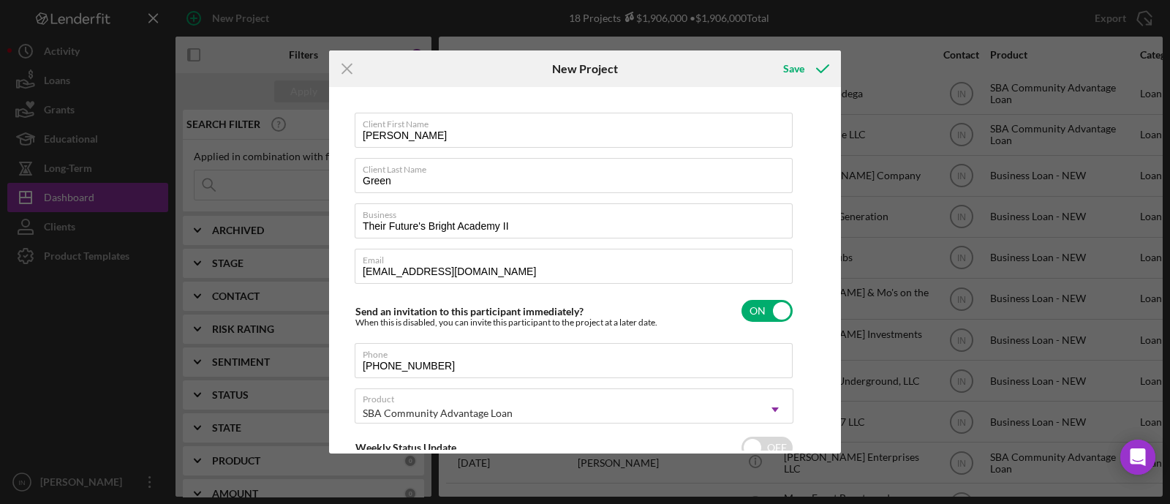
checkbox input "true"
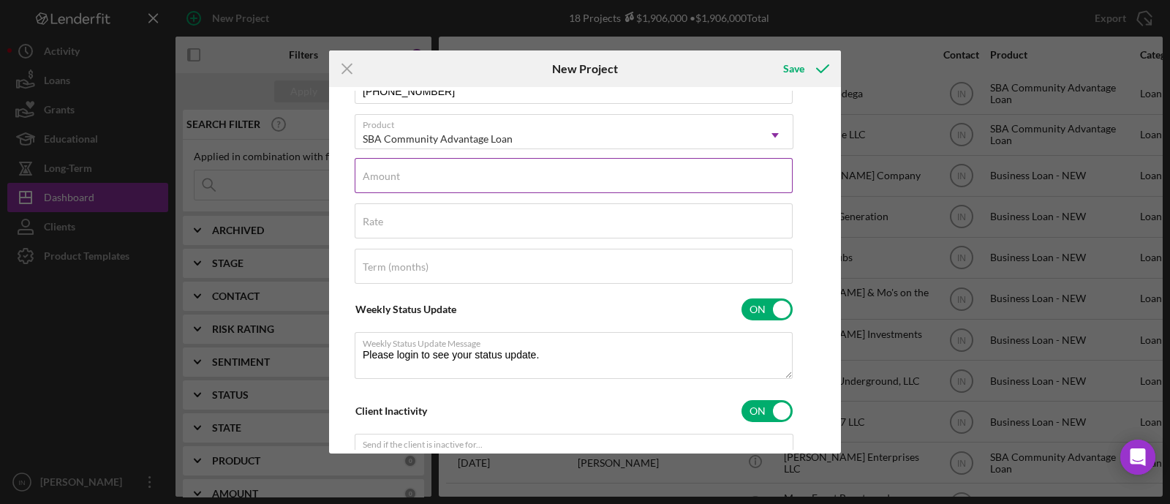
click at [427, 185] on input "Amount" at bounding box center [574, 175] width 438 height 35
type input "$8"
type textarea "Thank you for your application to Justine PETERSEN! Please login to see what we…"
type input "$85"
type textarea "Thank you for your application to Justine PETERSEN! Please login to see what we…"
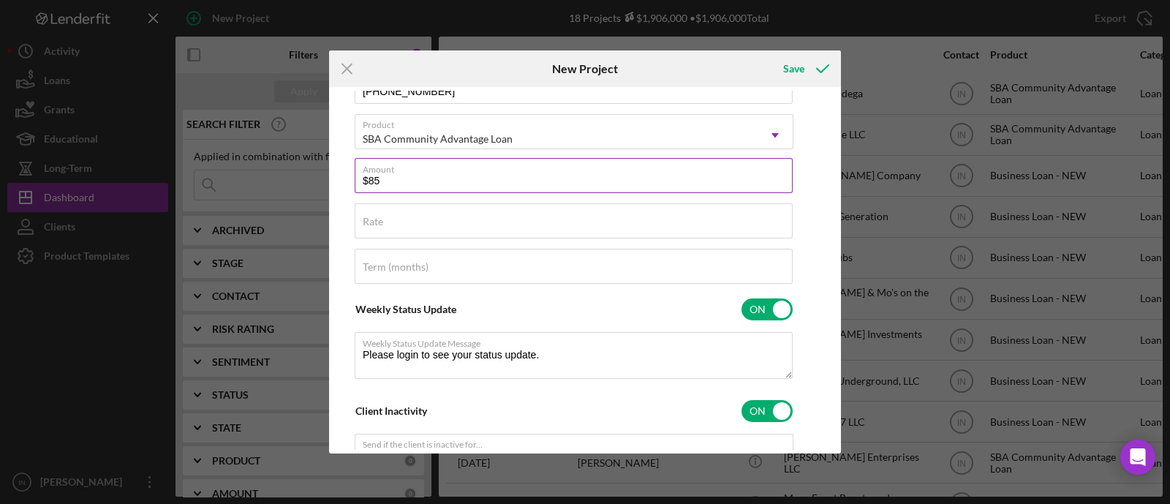
type input "$850"
type textarea "Thank you for your application to Justine PETERSEN! Please login to see what we…"
type input "$8,500"
type textarea "Thank you for your application to Justine PETERSEN! Please login to see what we…"
type input "$85,000"
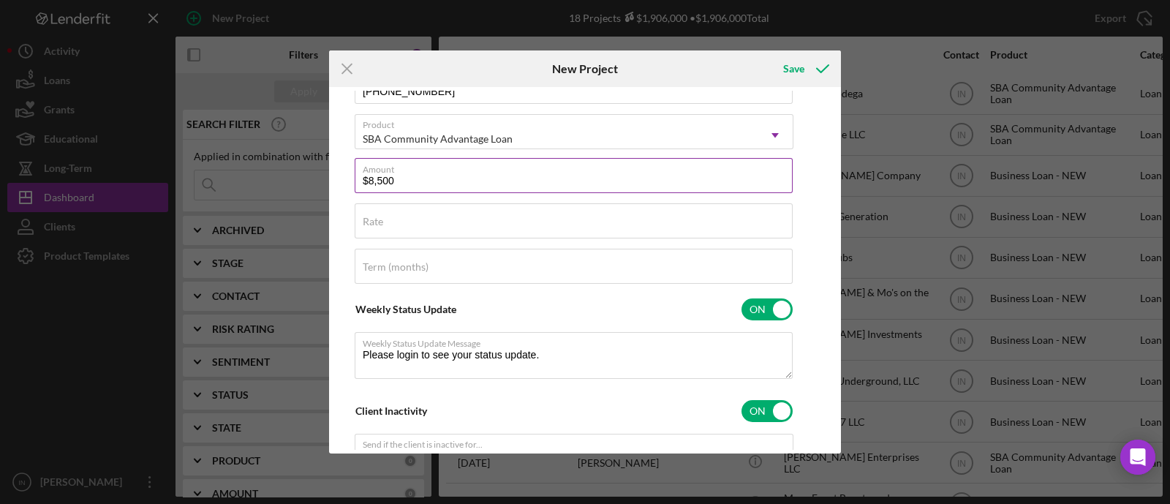
type textarea "Thank you for your application to Justine PETERSEN! Please login to see what we…"
type input "$85,000"
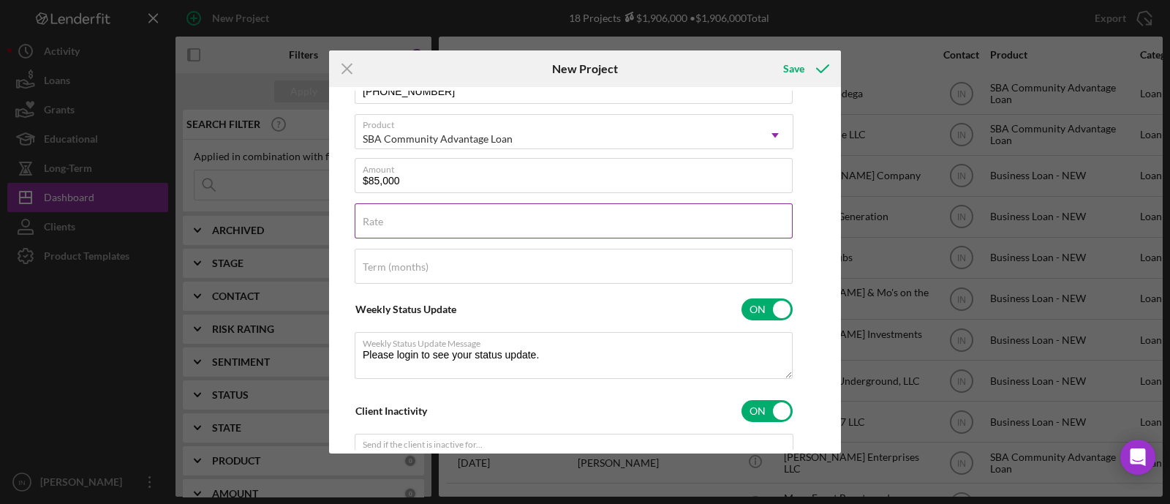
type textarea "Thank you for your application to Justine PETERSEN! Please login to see what we…"
click at [421, 233] on input "Rate" at bounding box center [574, 220] width 438 height 35
type input "1%"
type textarea "Thank you for your application to Justine PETERSEN! Please login to see what we…"
type input "13%"
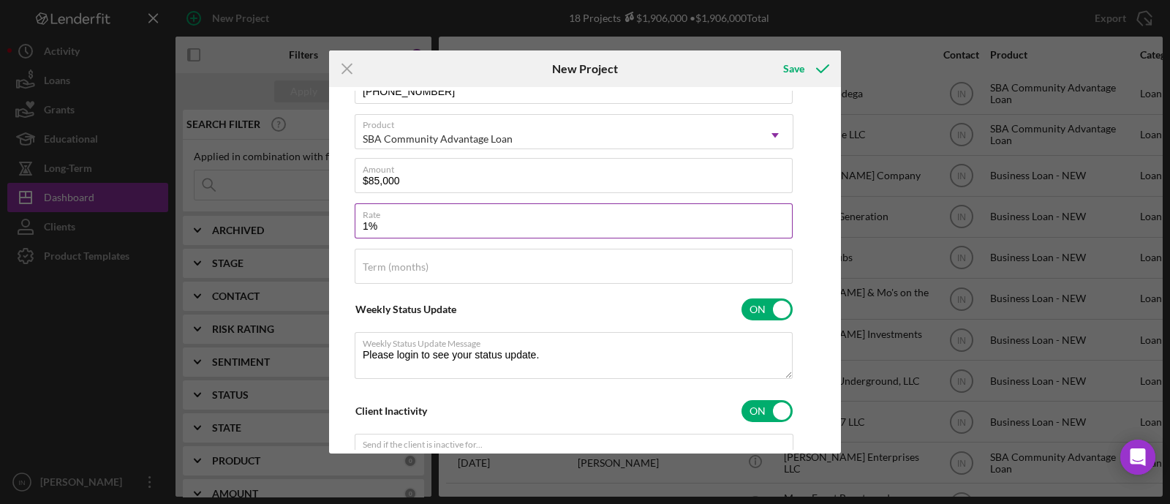
type textarea "Thank you for your application to Justine PETERSEN! Please login to see what we…"
type input "13.%"
type textarea "Thank you for your application to Justine PETERSEN! Please login to see what we…"
type input "13.5%"
type textarea "Thank you for your application to Justine PETERSEN! Please login to see what we…"
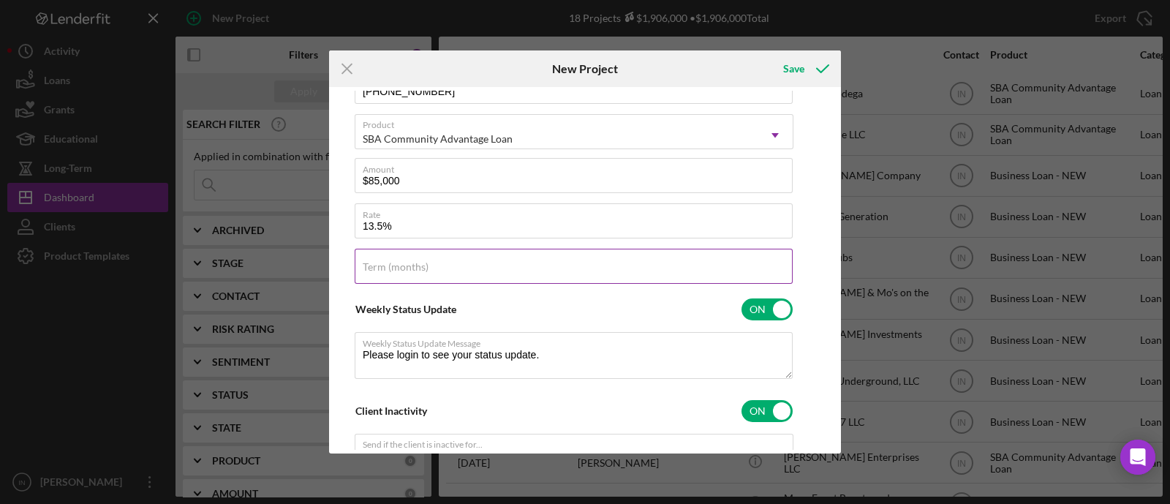
type input "13.500%"
type textarea "Thank you for your application to Justine PETERSEN! Please login to see what we…"
click at [421, 273] on input "Term (months)" at bounding box center [574, 266] width 438 height 35
type input "1"
type textarea "Thank you for your application to Justine PETERSEN! Please login to see what we…"
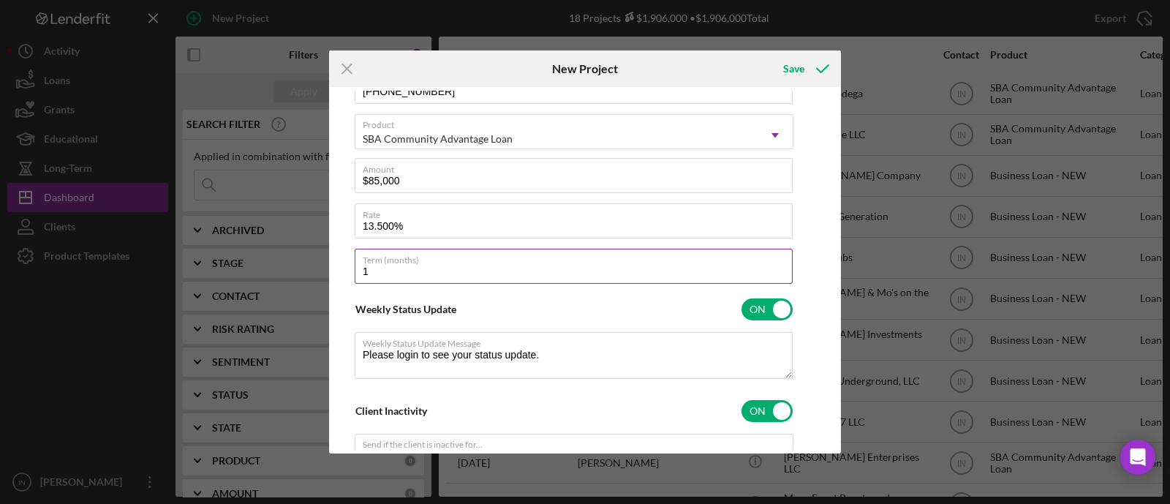
type input "12"
type textarea "Thank you for your application to Justine PETERSEN! Please login to see what we…"
type input "120"
type textarea "Thank you for your application to Justine PETERSEN! Please login to see what we…"
type input "120"
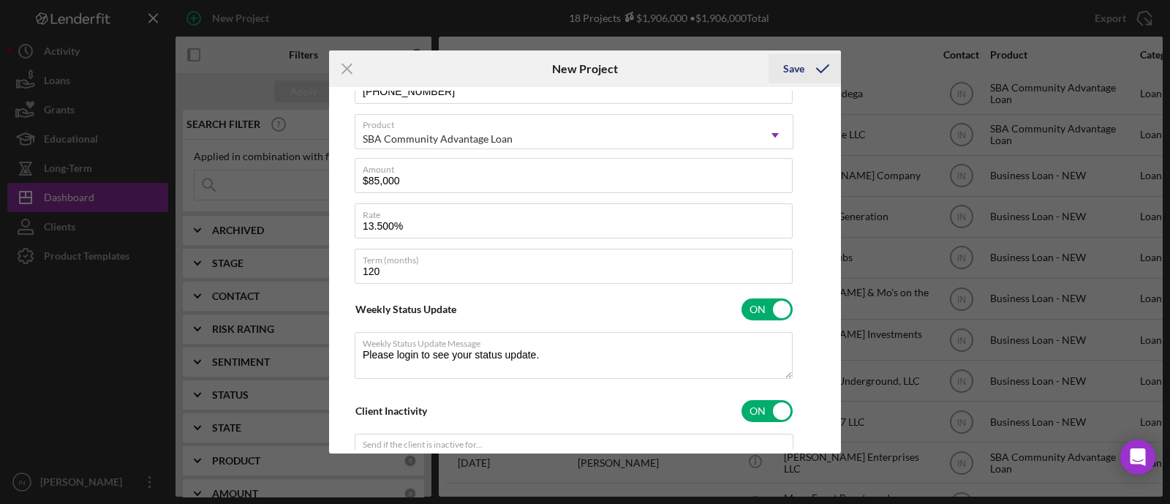
click at [791, 71] on div "Save" at bounding box center [793, 68] width 21 height 29
type textarea "Thank you for your application to Justine PETERSEN! Please login to see what we…"
checkbox input "false"
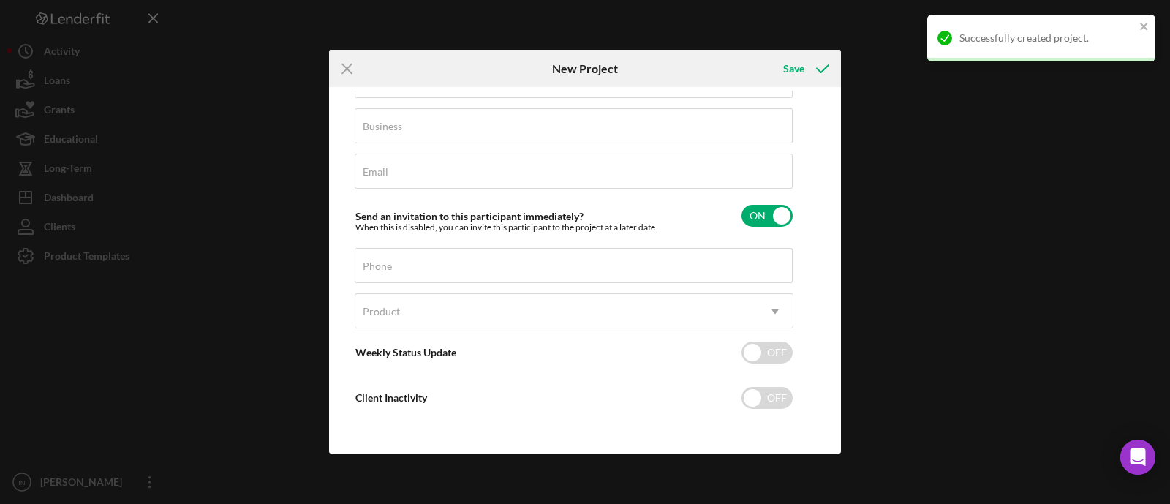
scroll to position [94, 0]
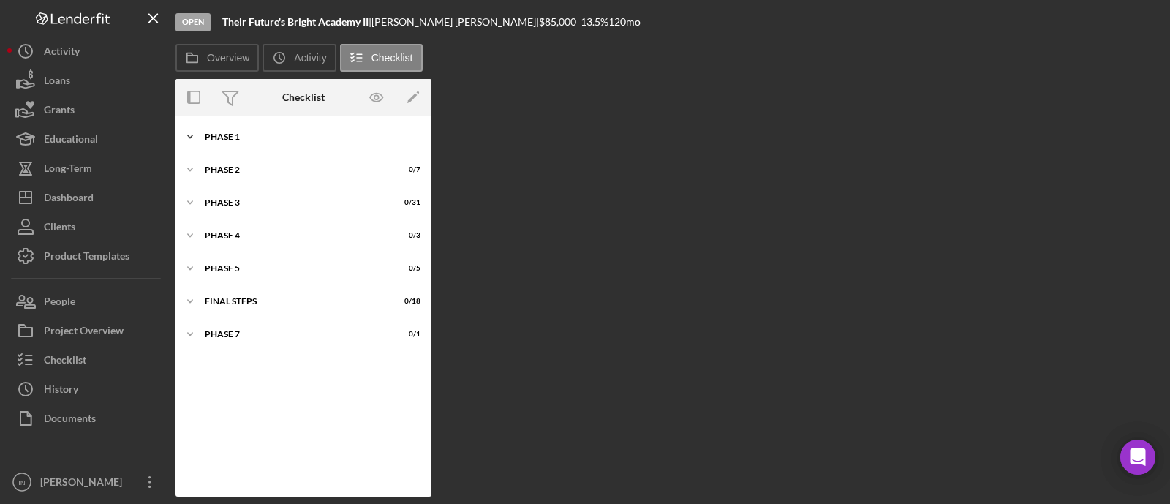
click at [300, 132] on div "Phase 1" at bounding box center [309, 136] width 208 height 9
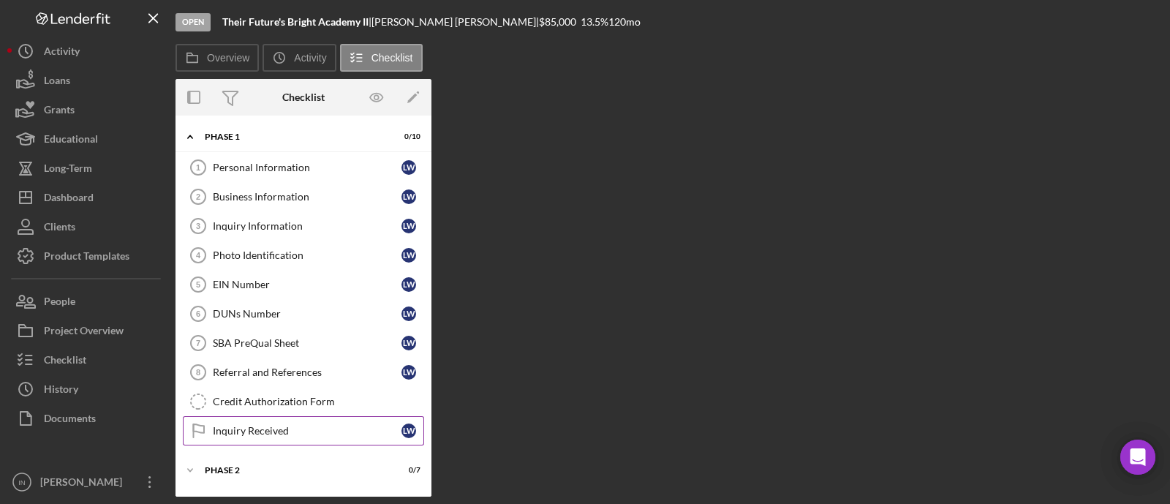
click at [240, 434] on link "Inquiry Received Inquiry Received L W" at bounding box center [303, 430] width 241 height 29
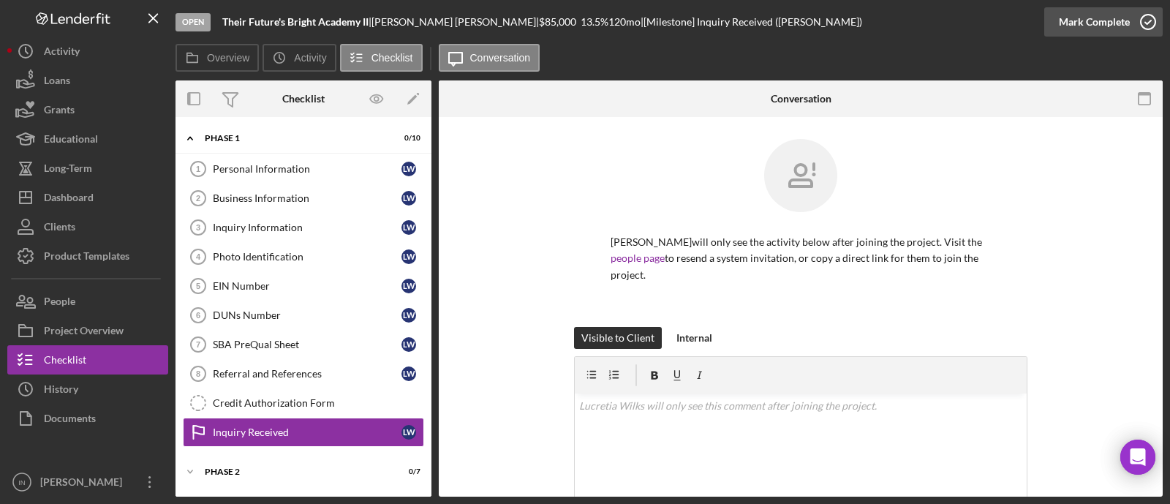
click at [1107, 20] on div "Mark Complete" at bounding box center [1094, 21] width 71 height 29
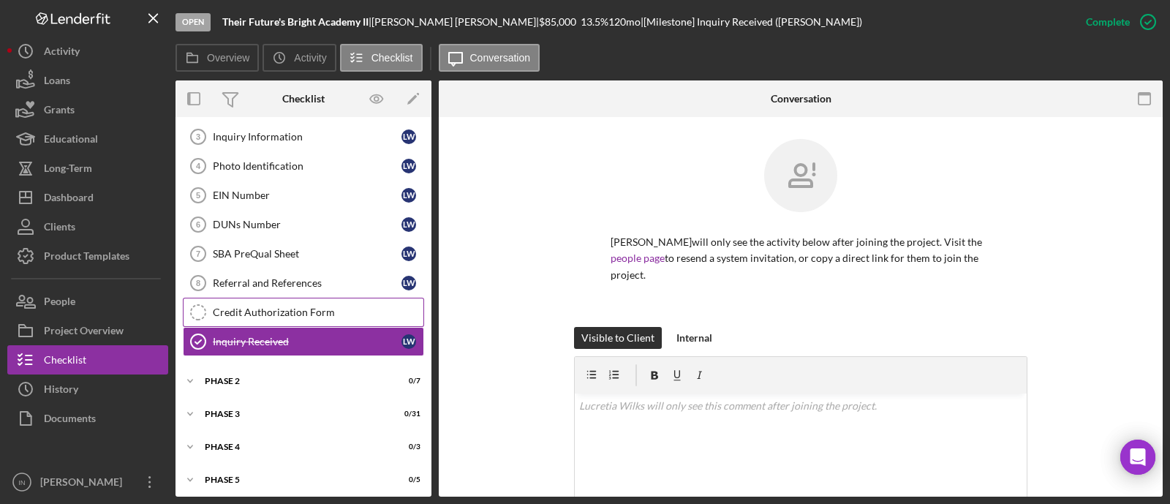
scroll to position [159, 0]
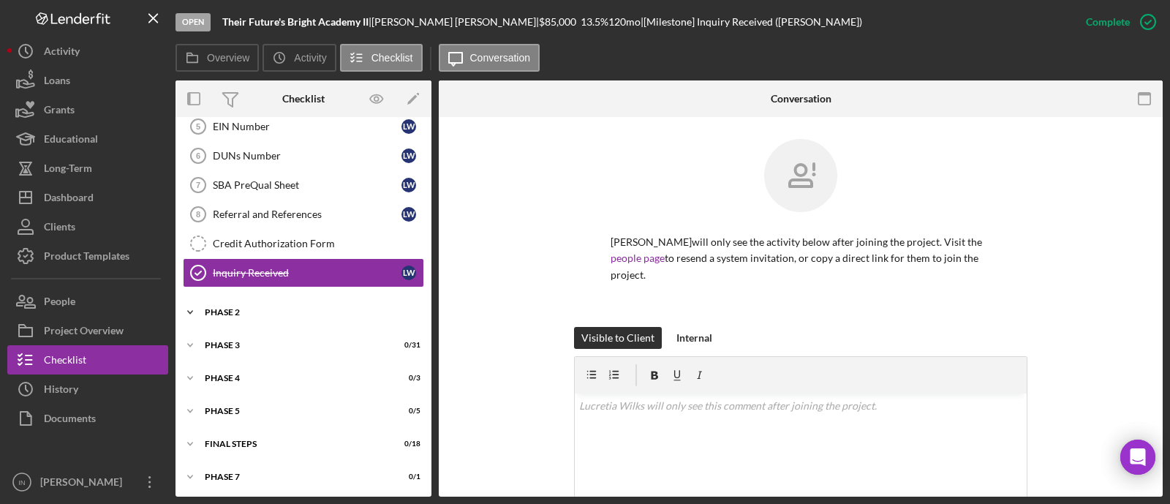
click at [241, 308] on div "Phase 2" at bounding box center [309, 312] width 208 height 9
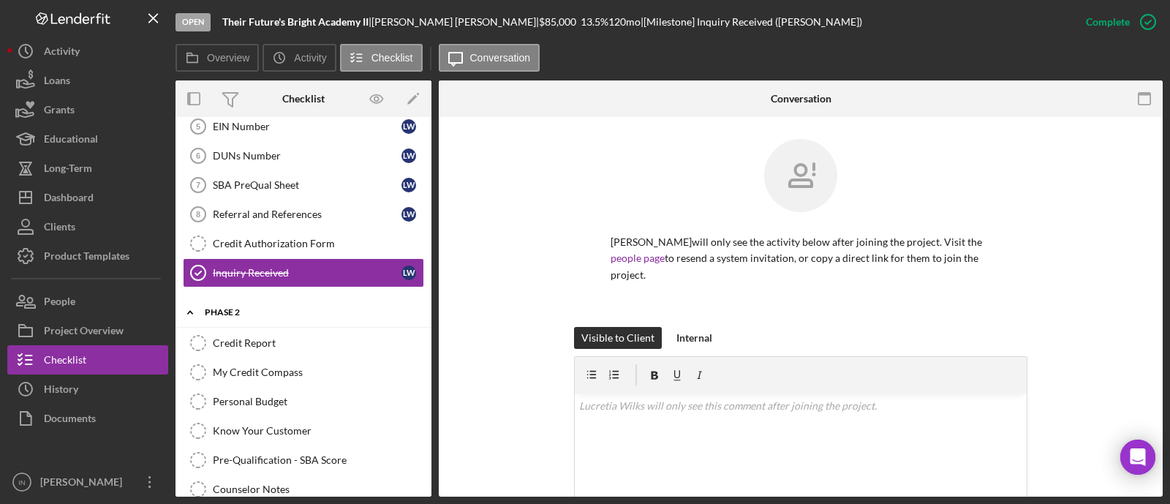
scroll to position [342, 0]
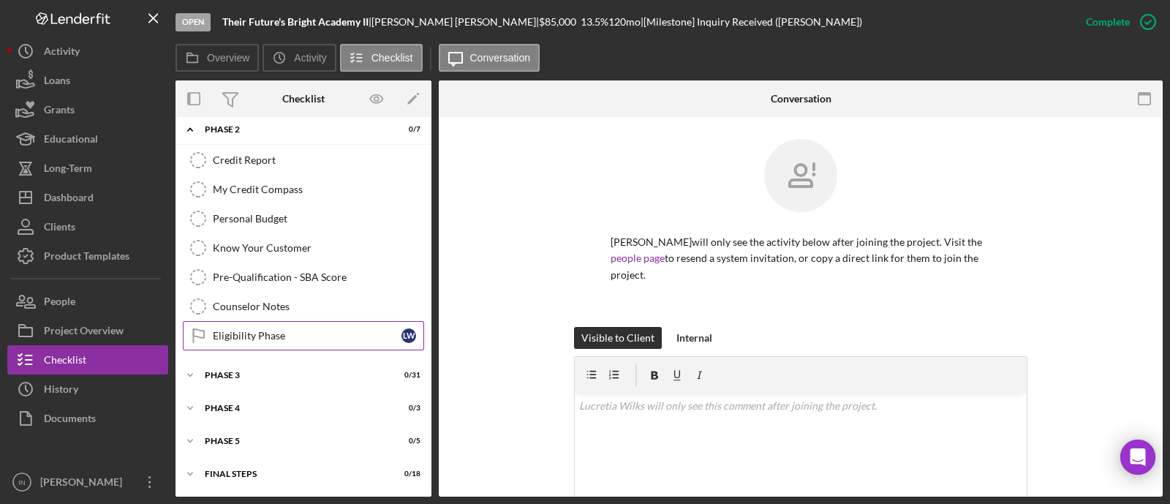
click at [263, 337] on link "Eligibility Phase Eligibility Phase L W" at bounding box center [303, 335] width 241 height 29
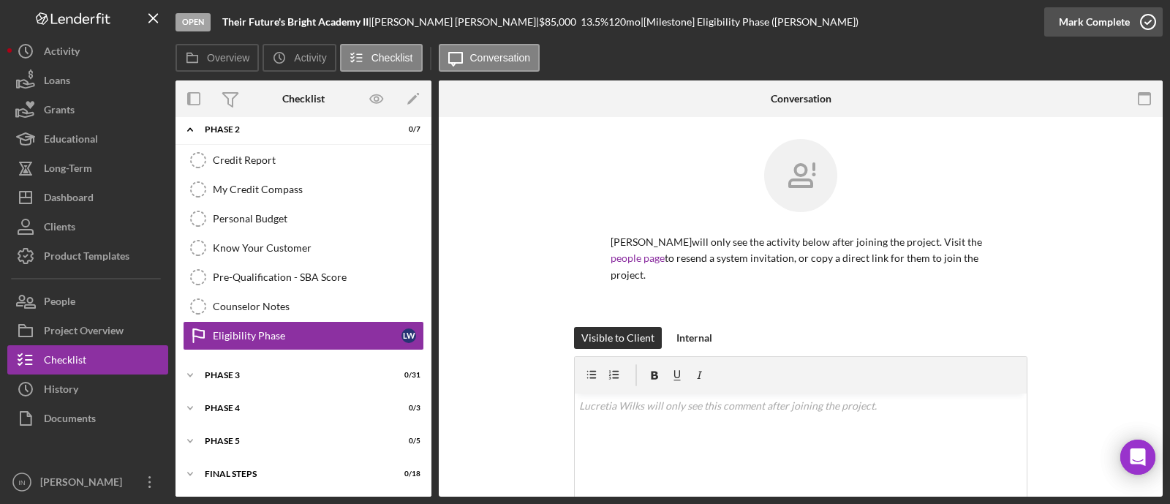
click at [1079, 18] on div "Mark Complete" at bounding box center [1094, 21] width 71 height 29
click at [273, 371] on div "Phase 3" at bounding box center [309, 375] width 208 height 9
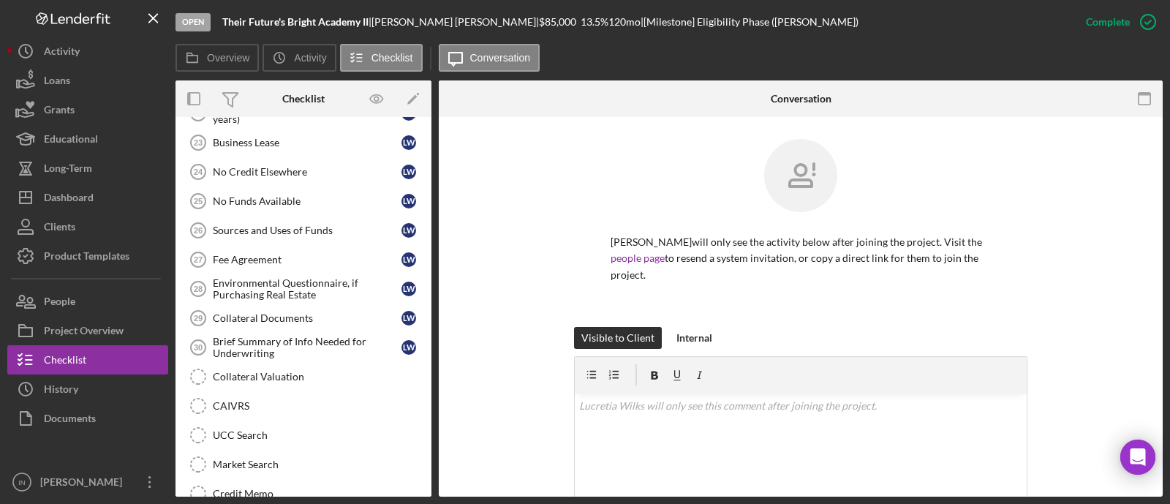
scroll to position [1165, 0]
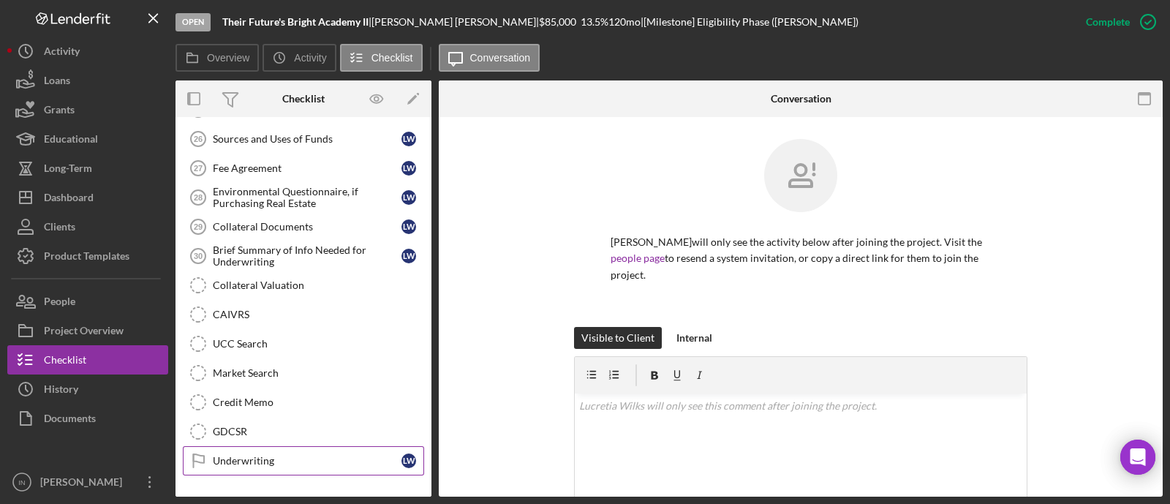
click at [263, 455] on div "Underwriting" at bounding box center [307, 461] width 189 height 12
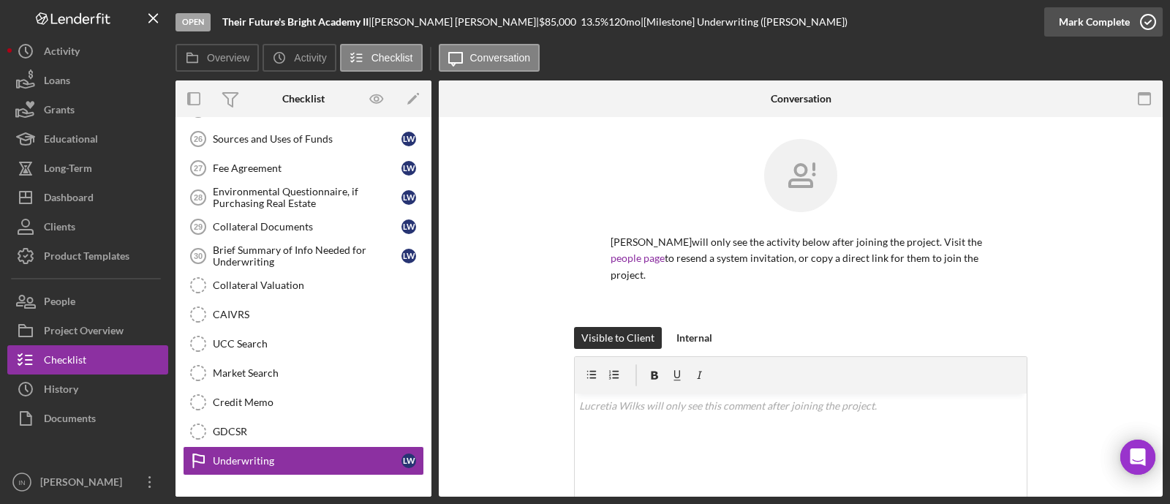
click at [1089, 9] on div "Mark Complete" at bounding box center [1094, 21] width 71 height 29
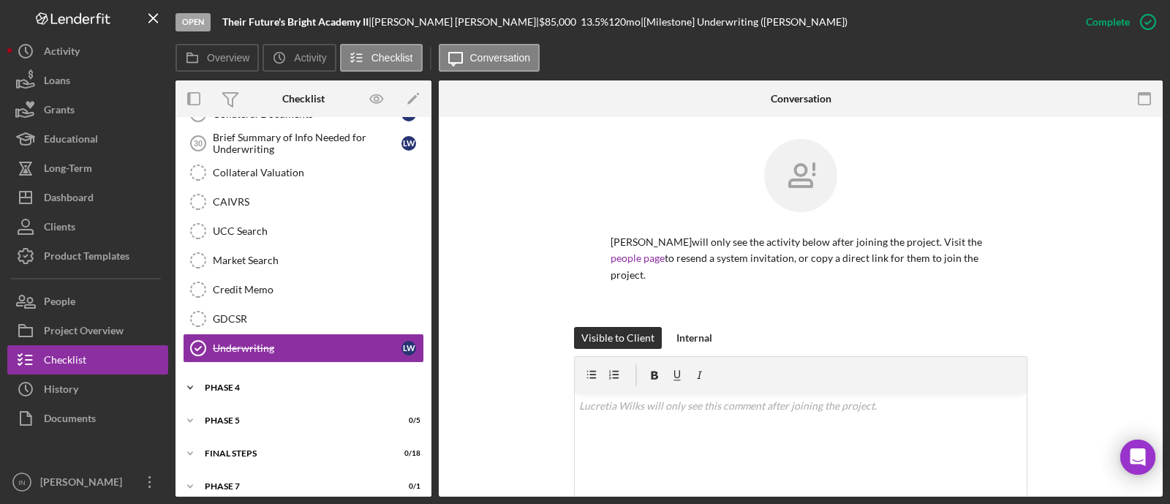
click at [241, 373] on div "Icon/Expander Phase 4 0 / 3" at bounding box center [303, 387] width 256 height 29
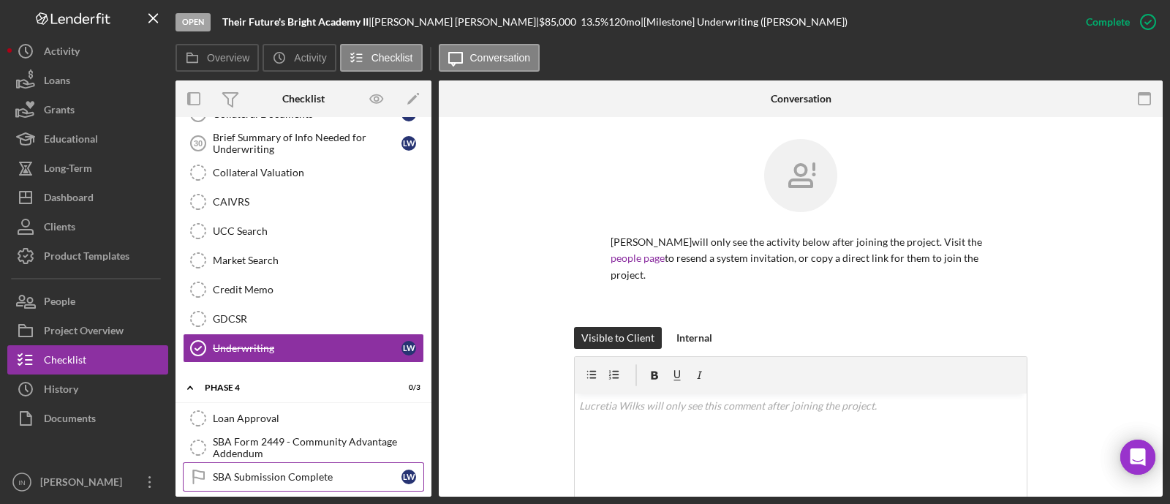
scroll to position [1371, 0]
